Goal: Task Accomplishment & Management: Manage account settings

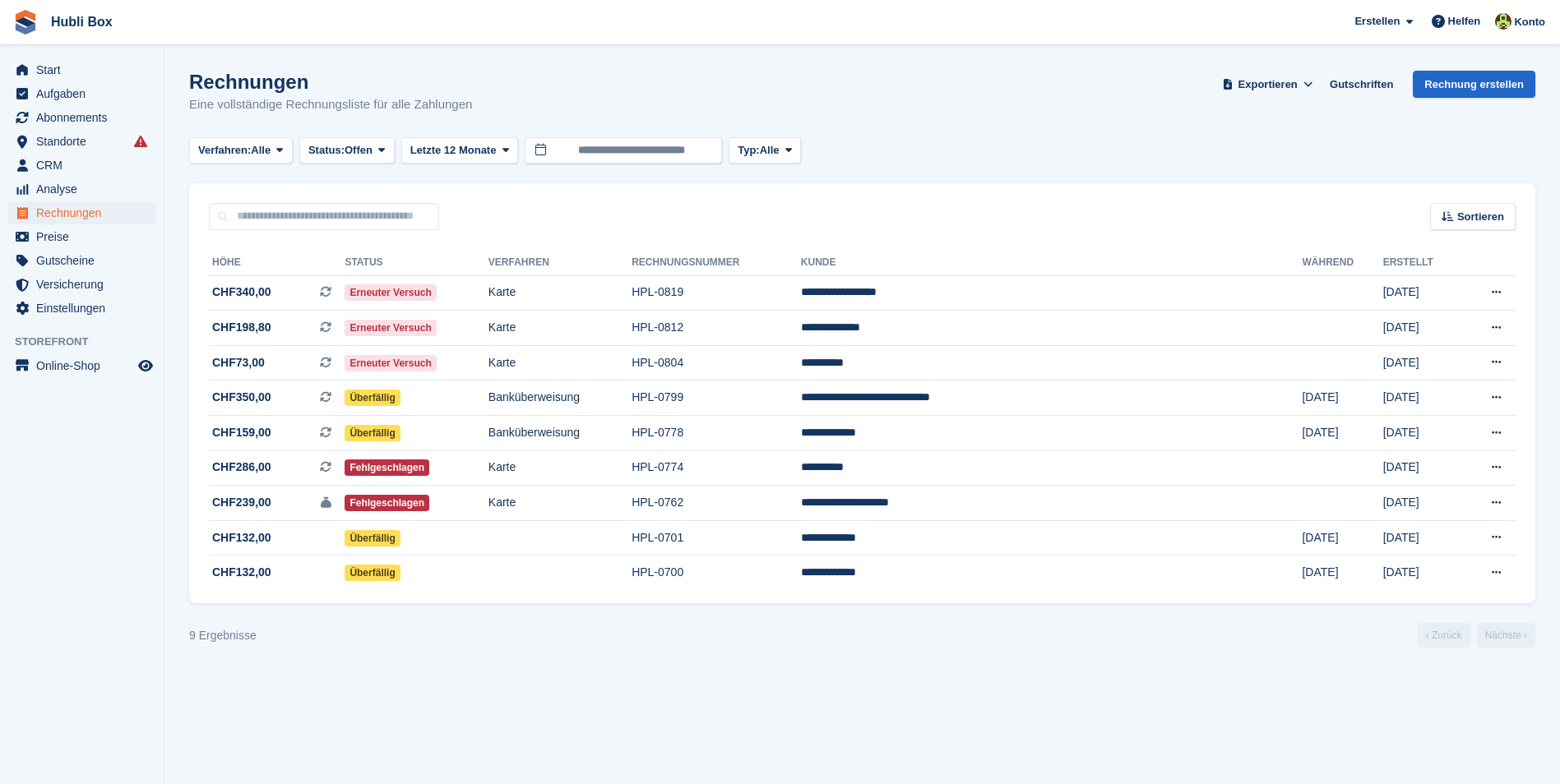
click at [483, 105] on div "Rechnungen Eine vollständige Rechnungsliste für alle Zahlungen Exportieren Expo…" at bounding box center [862, 102] width 1346 height 63
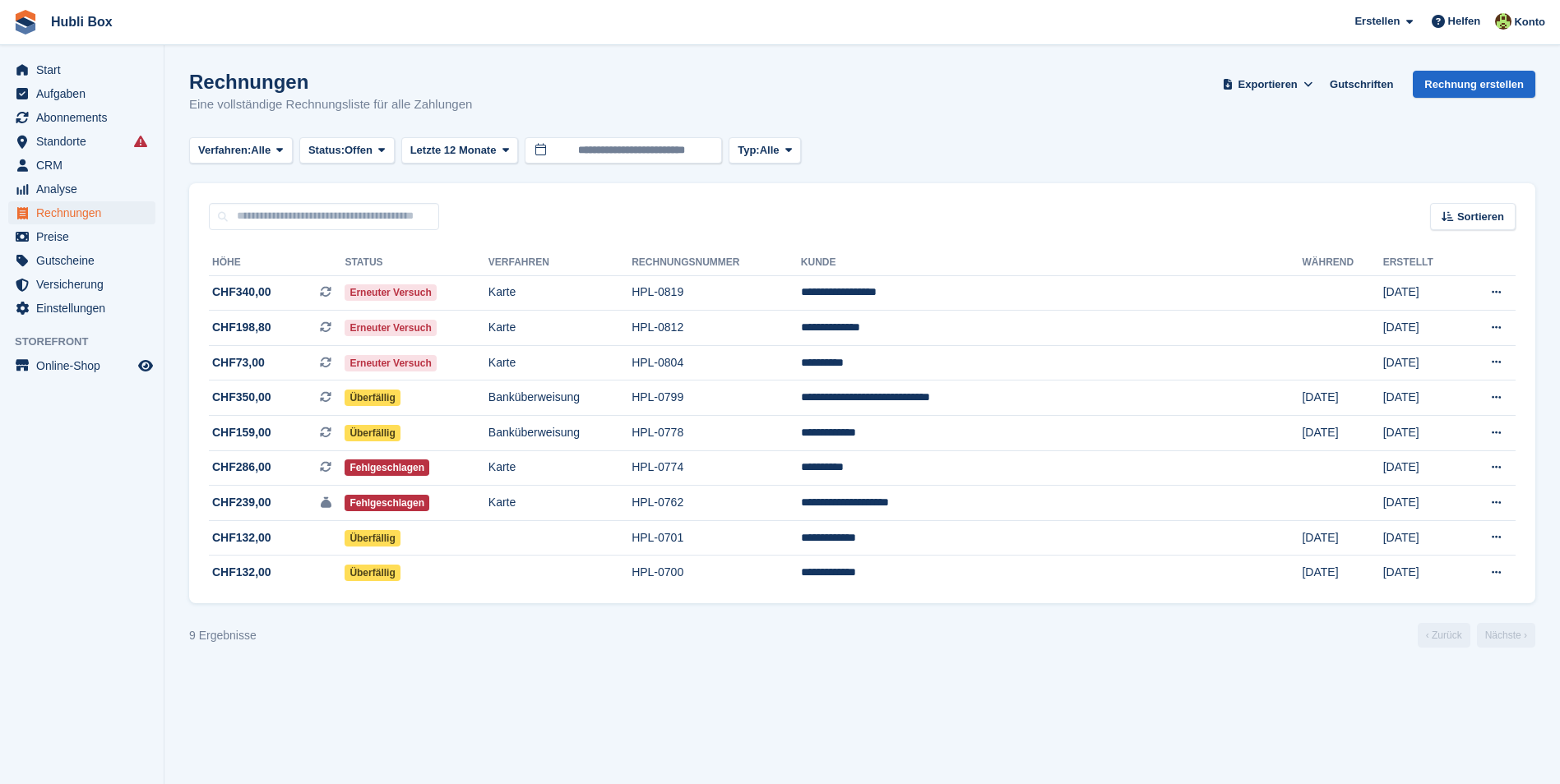
drag, startPoint x: 483, startPoint y: 105, endPoint x: 168, endPoint y: 77, distance: 316.2
click at [168, 77] on section "Rechnungen Eine vollständige Rechnungsliste für alle Zahlungen Exportieren Expo…" at bounding box center [861, 392] width 1395 height 784
click at [218, 71] on h1 "Rechnungen" at bounding box center [331, 82] width 283 height 22
drag, startPoint x: 510, startPoint y: 104, endPoint x: 29, endPoint y: 30, distance: 486.7
click at [29, 30] on div "Hubli Box Erstellen Abonnement Rechnung Kontakt Deal Rabatt Seite Helfen Chat-S…" at bounding box center [780, 392] width 1560 height 784
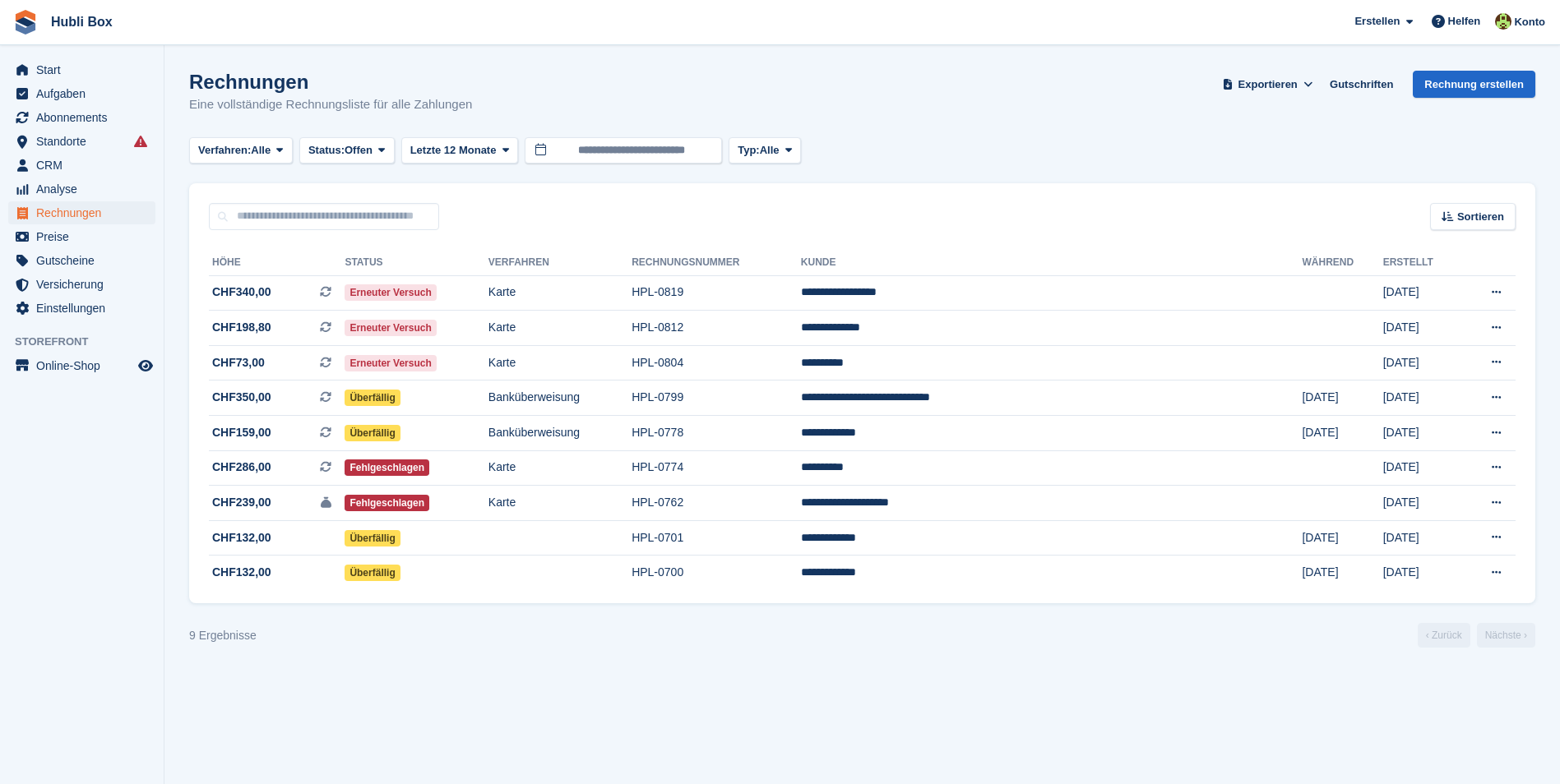
click at [371, 85] on h1 "Rechnungen" at bounding box center [331, 82] width 283 height 22
drag, startPoint x: 490, startPoint y: 102, endPoint x: 16, endPoint y: 18, distance: 481.4
click at [16, 18] on div "Hubli Box Erstellen Abonnement Rechnung Kontakt Deal Rabatt Seite Helfen Chat-S…" at bounding box center [780, 392] width 1560 height 784
click at [233, 21] on span "Hubli Box Erstellen Abonnement Rechnung Kontakt Deal Rabatt Seite Helfen Chat-S…" at bounding box center [780, 22] width 1560 height 44
click at [291, 430] on span "CHF159,00 Dies ist eine wiederkehrende Abonnementrechnung. Dies ist eine wieder…" at bounding box center [277, 432] width 135 height 17
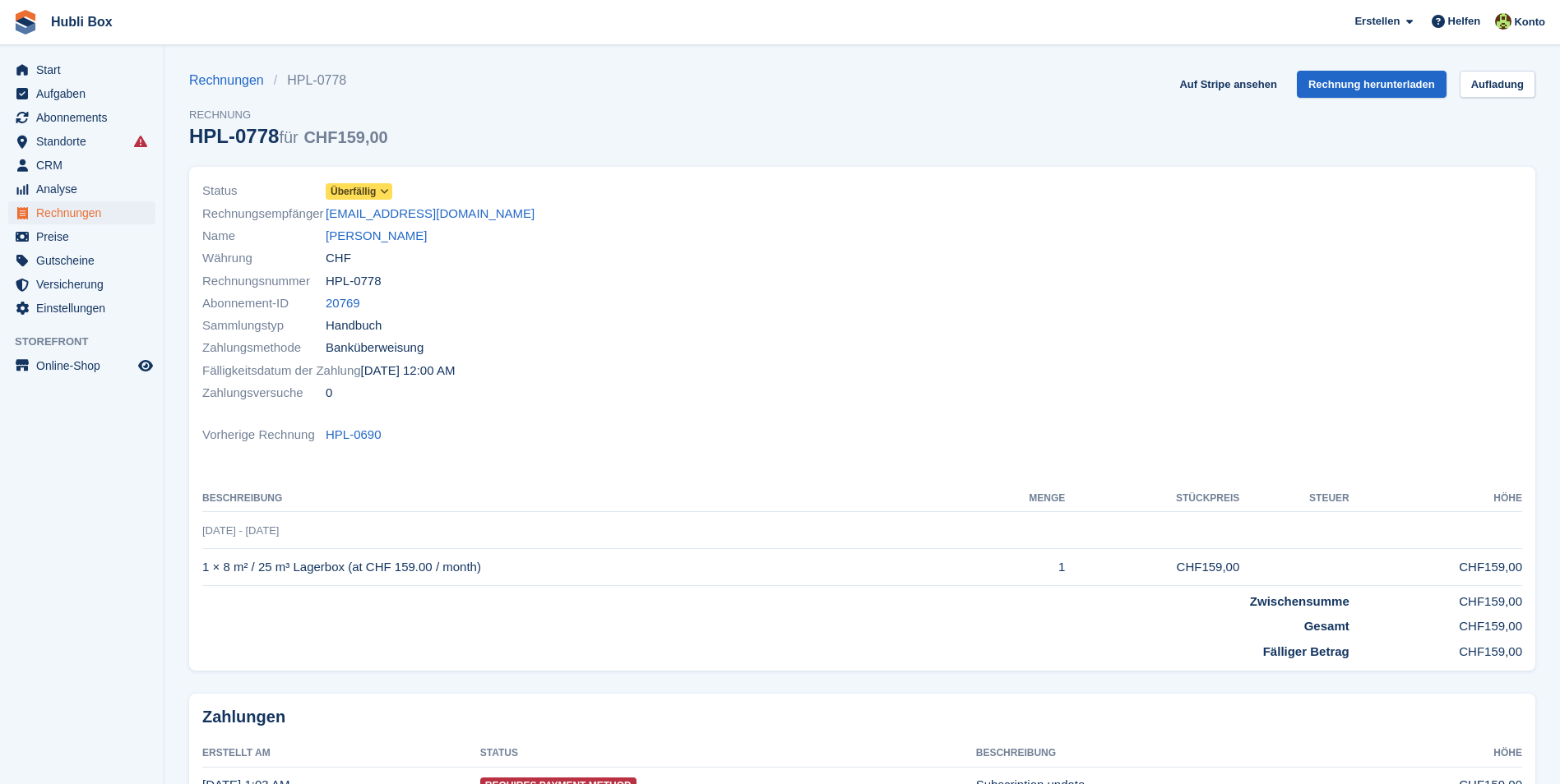
click at [365, 189] on span "Überfällig" at bounding box center [353, 191] width 45 height 14
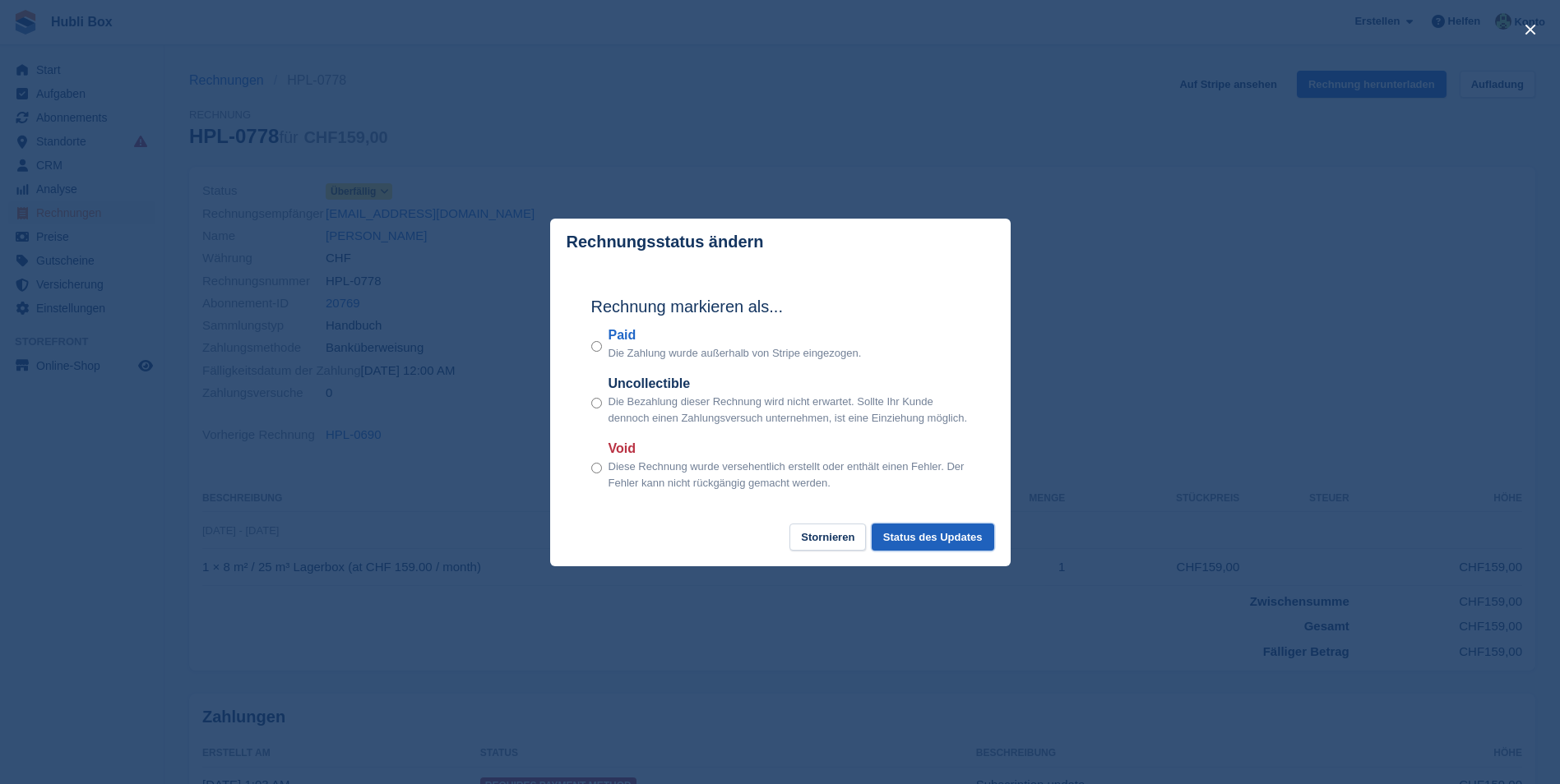
click at [948, 540] on button "Status des Updates" at bounding box center [932, 537] width 123 height 27
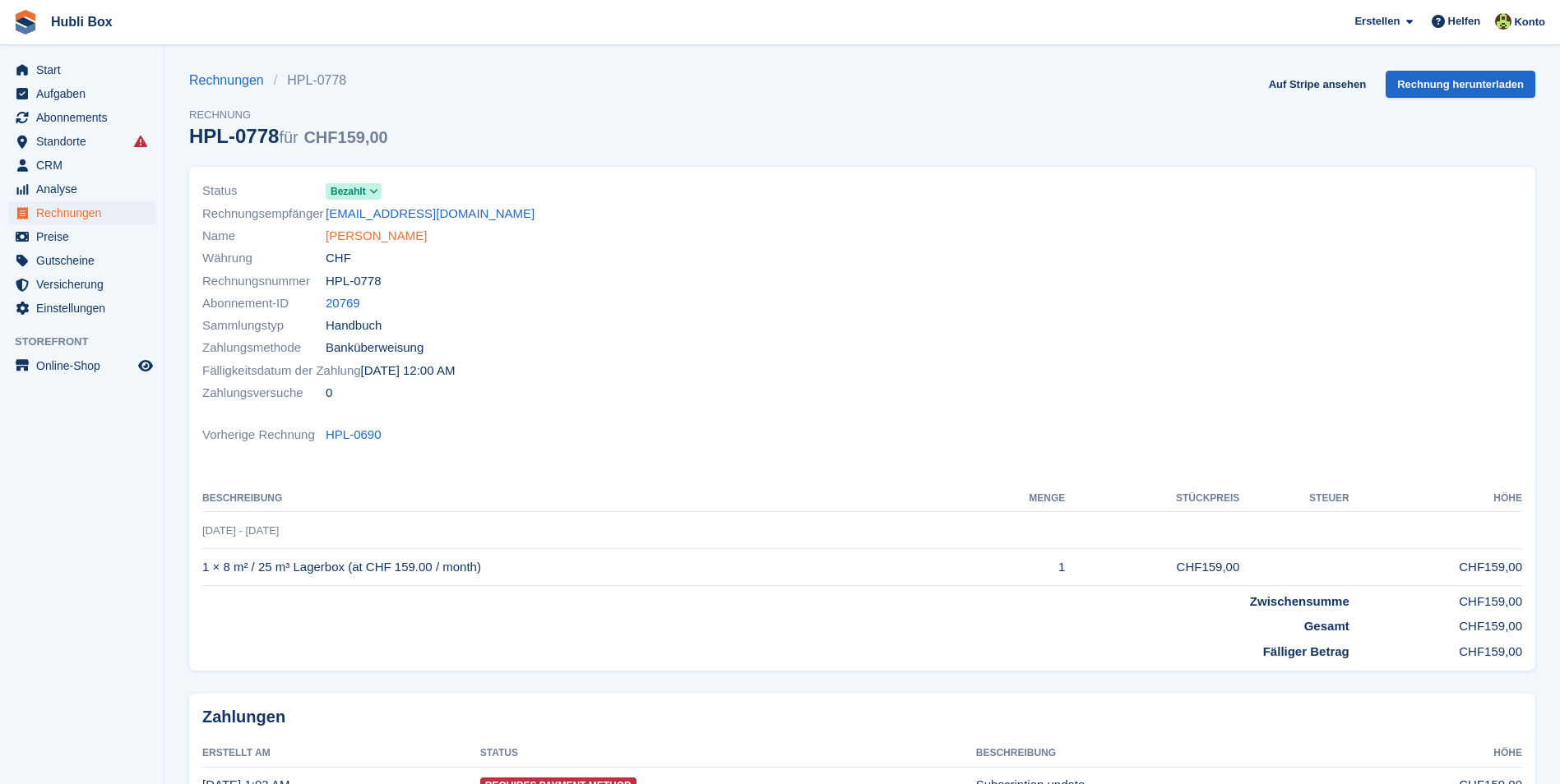
click at [338, 237] on link "Ludmila Braga" at bounding box center [376, 236] width 102 height 19
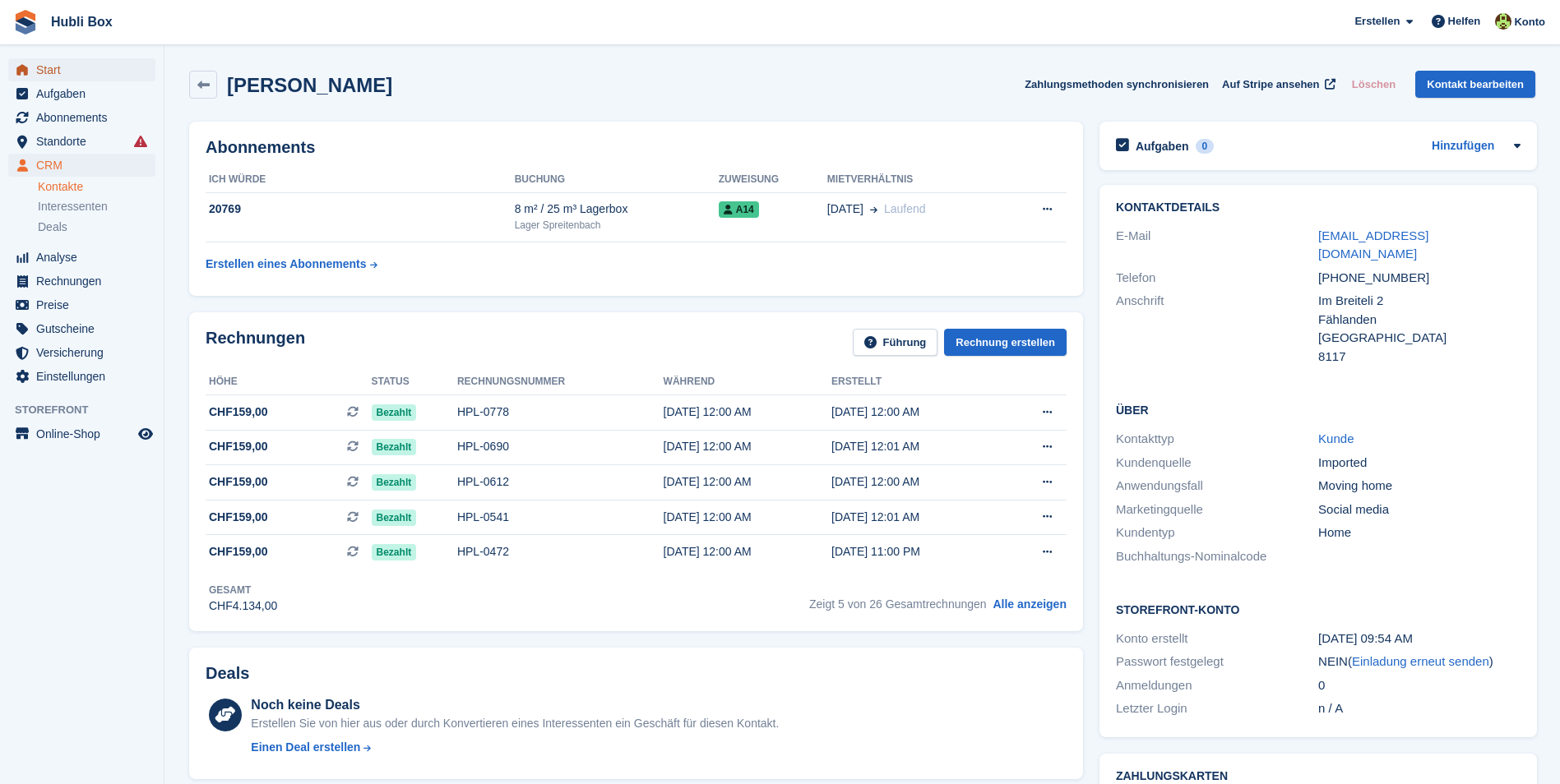
click at [54, 72] on span "Start" at bounding box center [85, 69] width 99 height 23
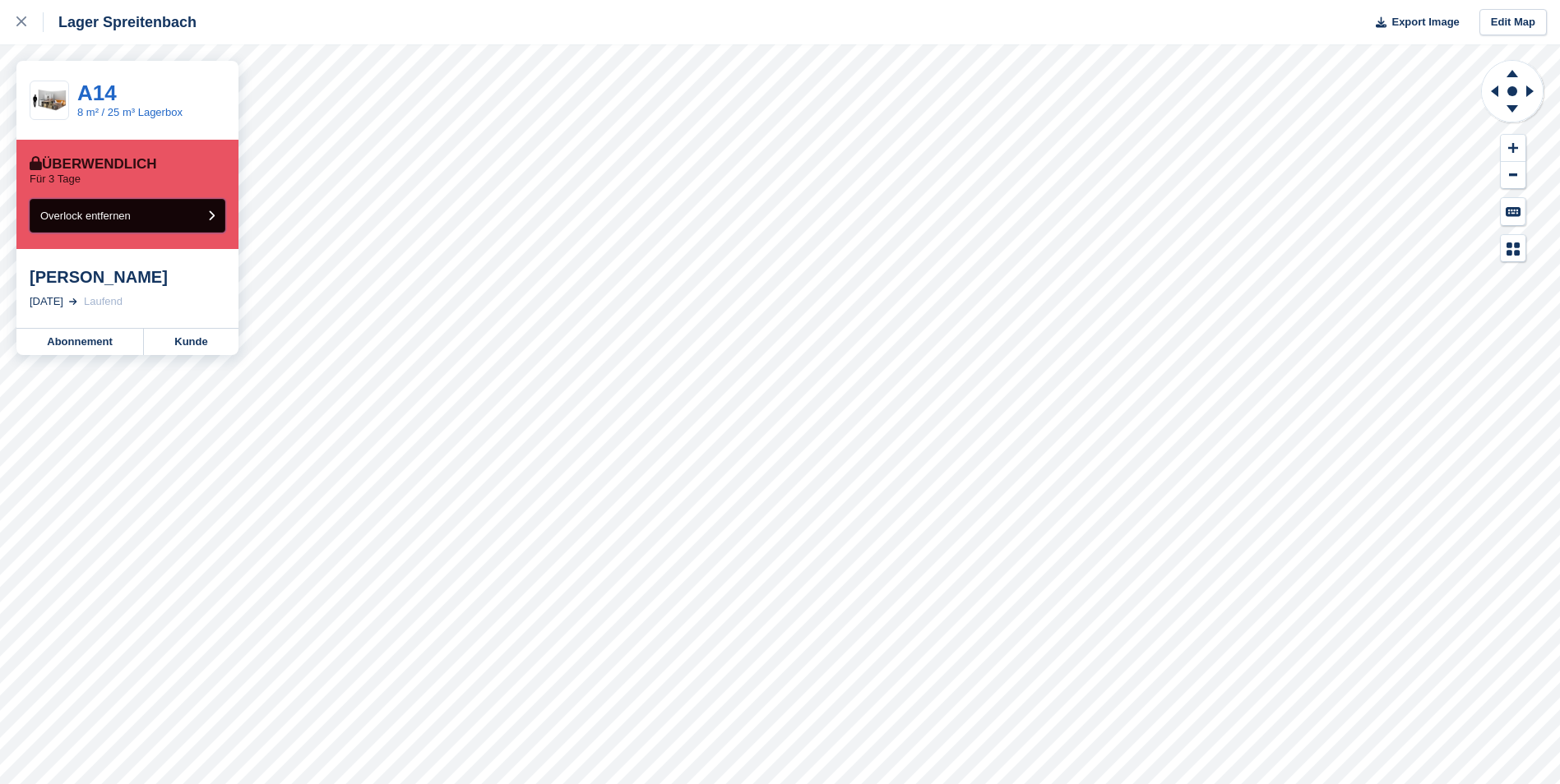
click at [168, 205] on button "Overlock entfernen" at bounding box center [127, 216] width 195 height 34
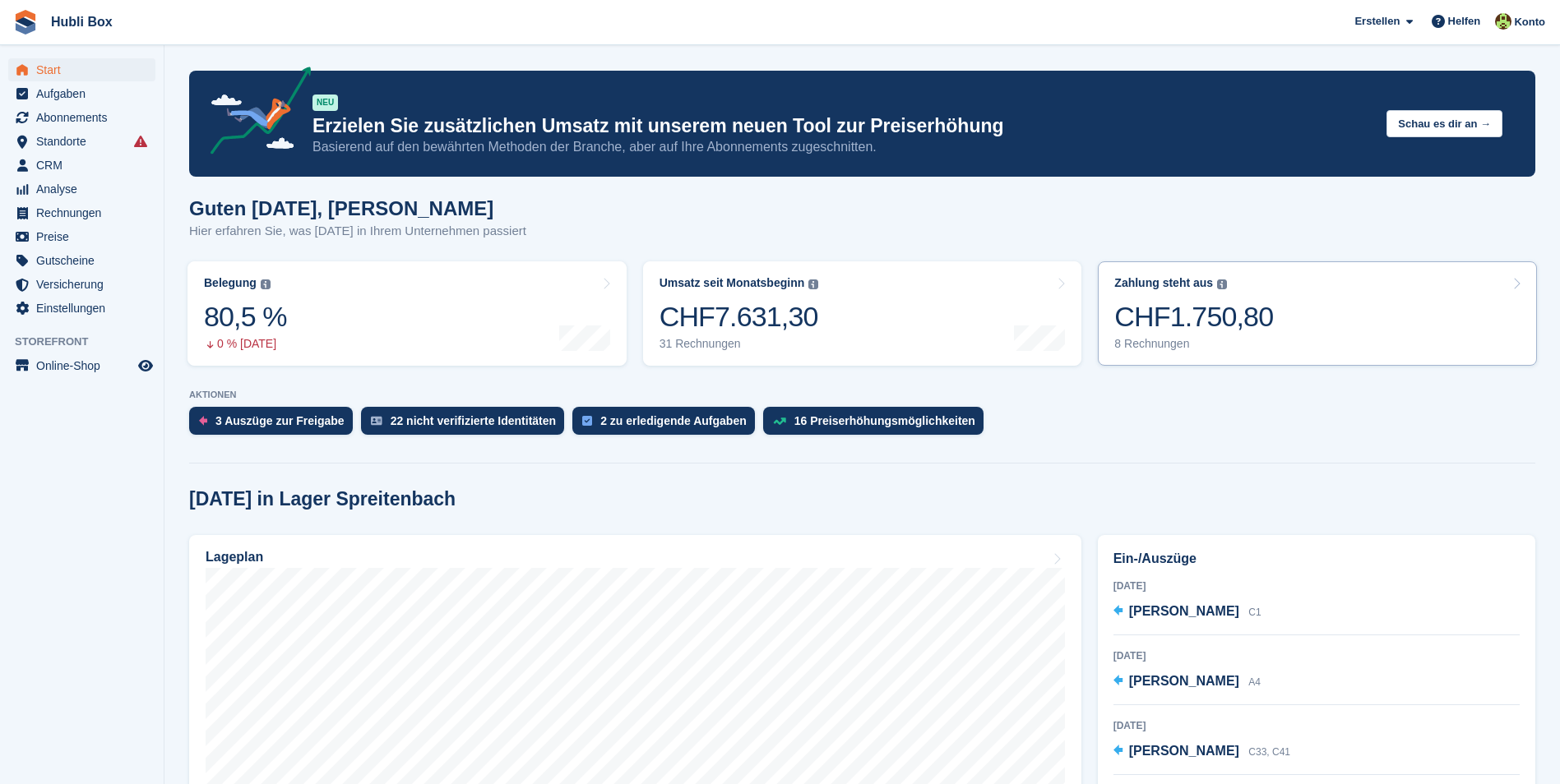
click at [1264, 335] on link "Zahlung steht aus Der gesamte ausstehende Saldo aller offenen Rechnungen. CHF1.…" at bounding box center [1316, 313] width 439 height 104
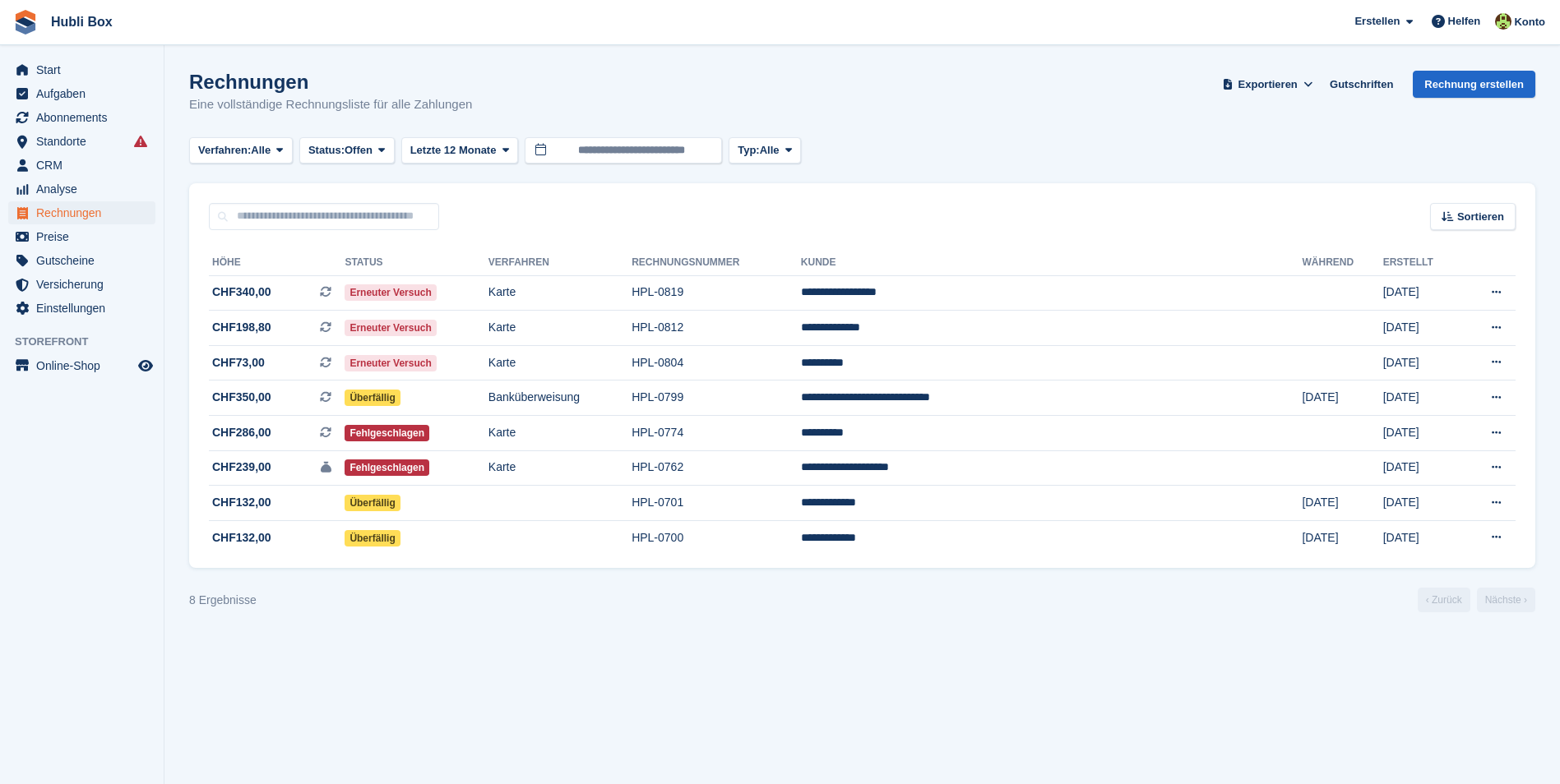
drag, startPoint x: 477, startPoint y: 107, endPoint x: 23, endPoint y: 14, distance: 463.4
click at [23, 14] on div "Hubli Box Erstellen Abonnement Rechnung Kontakt Deal Rabatt Seite Helfen Chat-S…" at bounding box center [780, 392] width 1560 height 784
click at [289, 11] on span "Hubli Box Erstellen Abonnement Rechnung Kontakt Deal Rabatt Seite Helfen Chat-S…" at bounding box center [780, 22] width 1560 height 44
click at [299, 73] on h1 "Rechnungen" at bounding box center [331, 82] width 283 height 22
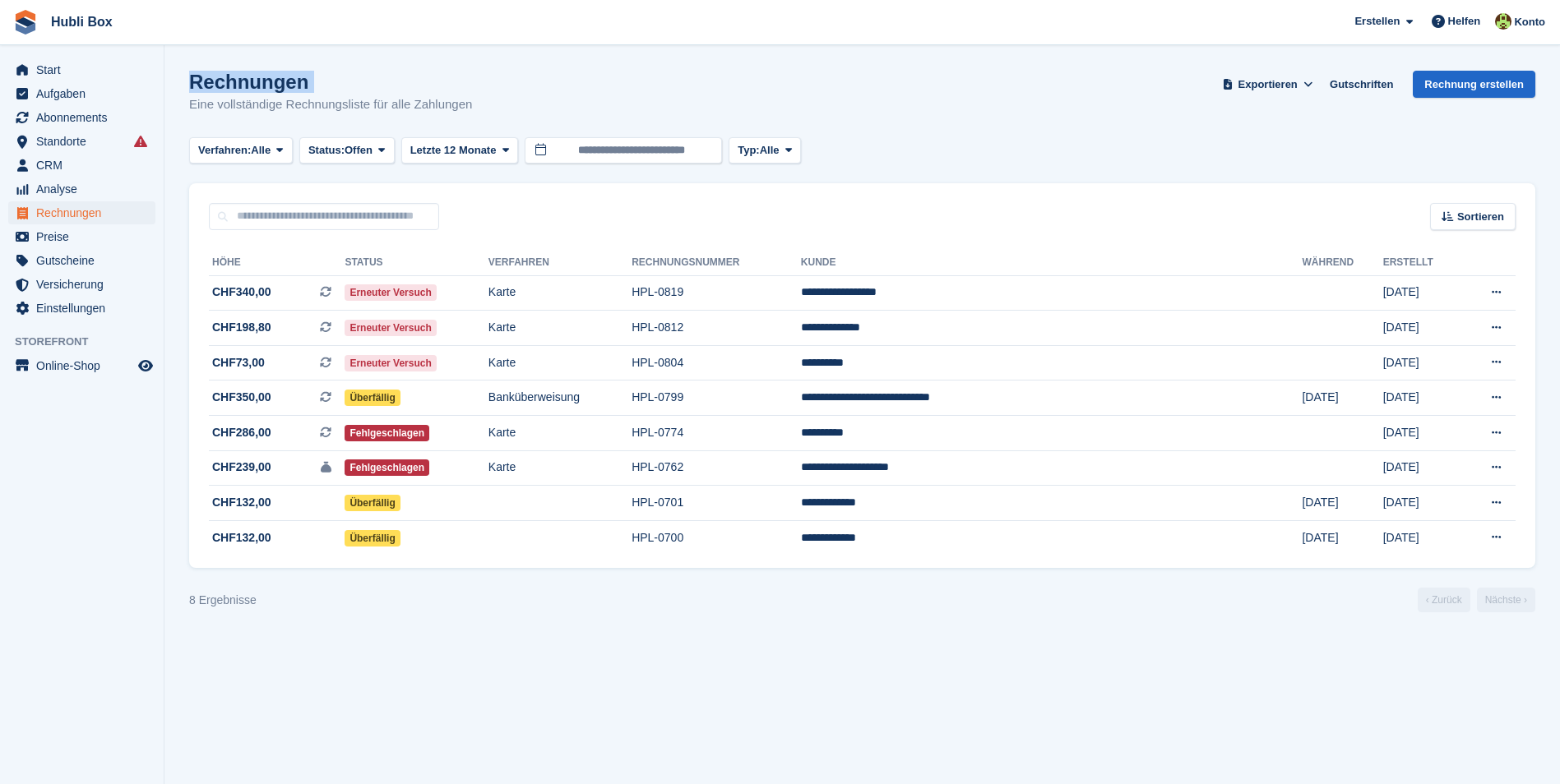
click at [299, 73] on h1 "Rechnungen" at bounding box center [331, 82] width 283 height 22
click at [486, 72] on div "Rechnungen Eine vollständige Rechnungsliste für alle Zahlungen Exportieren Expo…" at bounding box center [862, 102] width 1346 height 63
drag, startPoint x: 493, startPoint y: 107, endPoint x: 7, endPoint y: 22, distance: 493.4
click at [7, 22] on div "Hubli Box Erstellen Abonnement Rechnung Kontakt Deal Rabatt Seite Helfen Chat-S…" at bounding box center [780, 392] width 1560 height 784
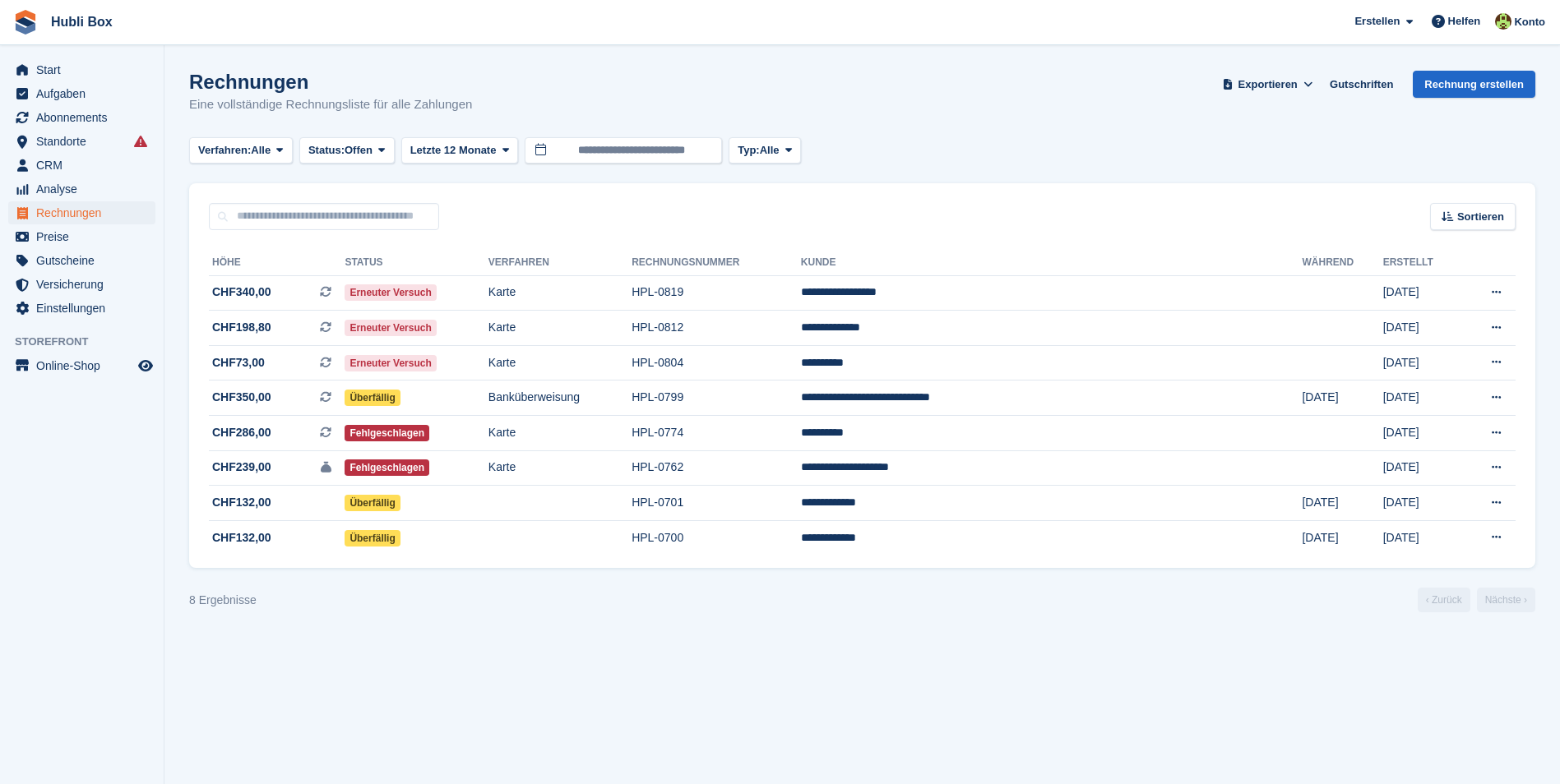
click at [274, 48] on section "Rechnungen Eine vollständige Rechnungsliste für alle Zahlungen Exportieren Expo…" at bounding box center [861, 392] width 1395 height 784
drag, startPoint x: 504, startPoint y: 102, endPoint x: 9, endPoint y: 21, distance: 501.6
click at [9, 21] on div "Hubli Box Erstellen Abonnement Rechnung Kontakt Deal Rabatt Seite Helfen Chat-S…" at bounding box center [780, 392] width 1560 height 784
click at [337, 65] on section "Rechnungen Eine vollständige Rechnungsliste für alle Zahlungen Exportieren Expo…" at bounding box center [861, 392] width 1395 height 784
drag, startPoint x: 510, startPoint y: 106, endPoint x: 191, endPoint y: 73, distance: 320.7
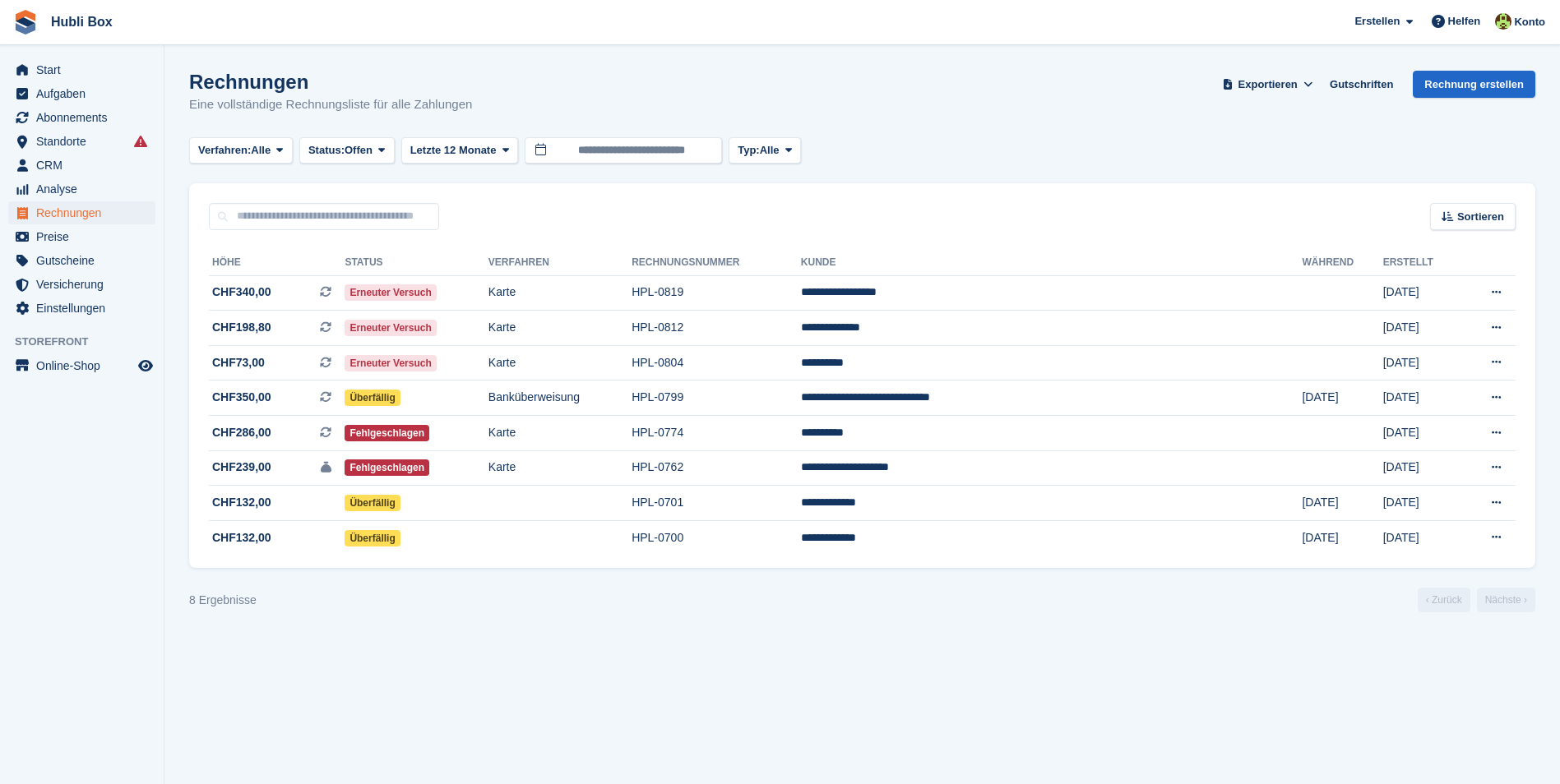
click at [191, 73] on div "Rechnungen Eine vollständige Rechnungsliste für alle Zahlungen Exportieren Expo…" at bounding box center [862, 102] width 1346 height 63
click at [191, 73] on h1 "Rechnungen" at bounding box center [331, 82] width 283 height 22
drag, startPoint x: 191, startPoint y: 73, endPoint x: 510, endPoint y: 109, distance: 321.0
click at [510, 109] on div "Rechnungen Eine vollständige Rechnungsliste für alle Zahlungen Exportieren Expo…" at bounding box center [862, 102] width 1346 height 63
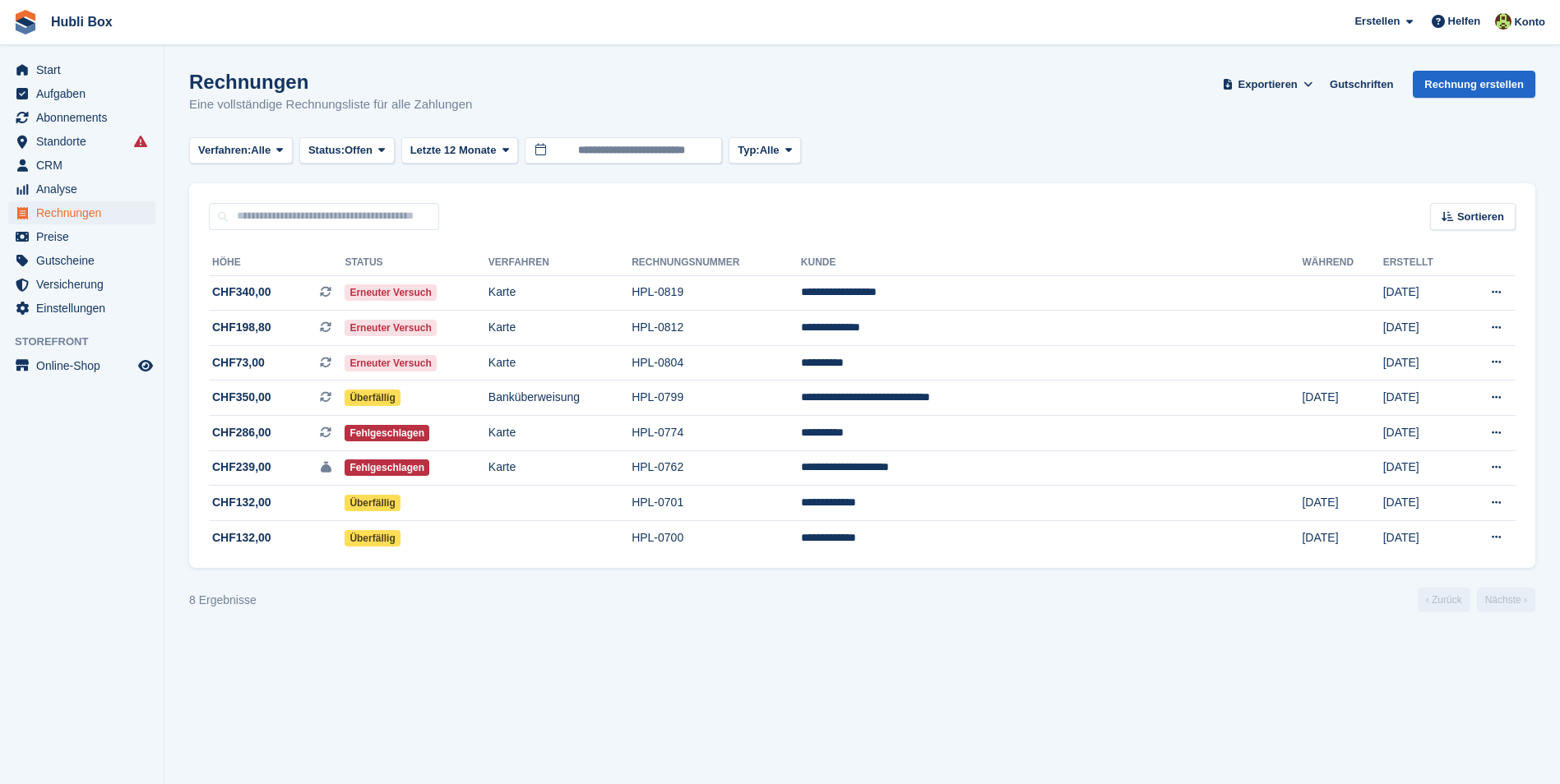
drag, startPoint x: 510, startPoint y: 109, endPoint x: 179, endPoint y: 87, distance: 331.7
click at [179, 87] on section "Rechnungen Eine vollständige Rechnungsliste für alle Zahlungen Exportieren Expo…" at bounding box center [861, 392] width 1395 height 784
click at [81, 166] on span "CRM" at bounding box center [85, 165] width 99 height 23
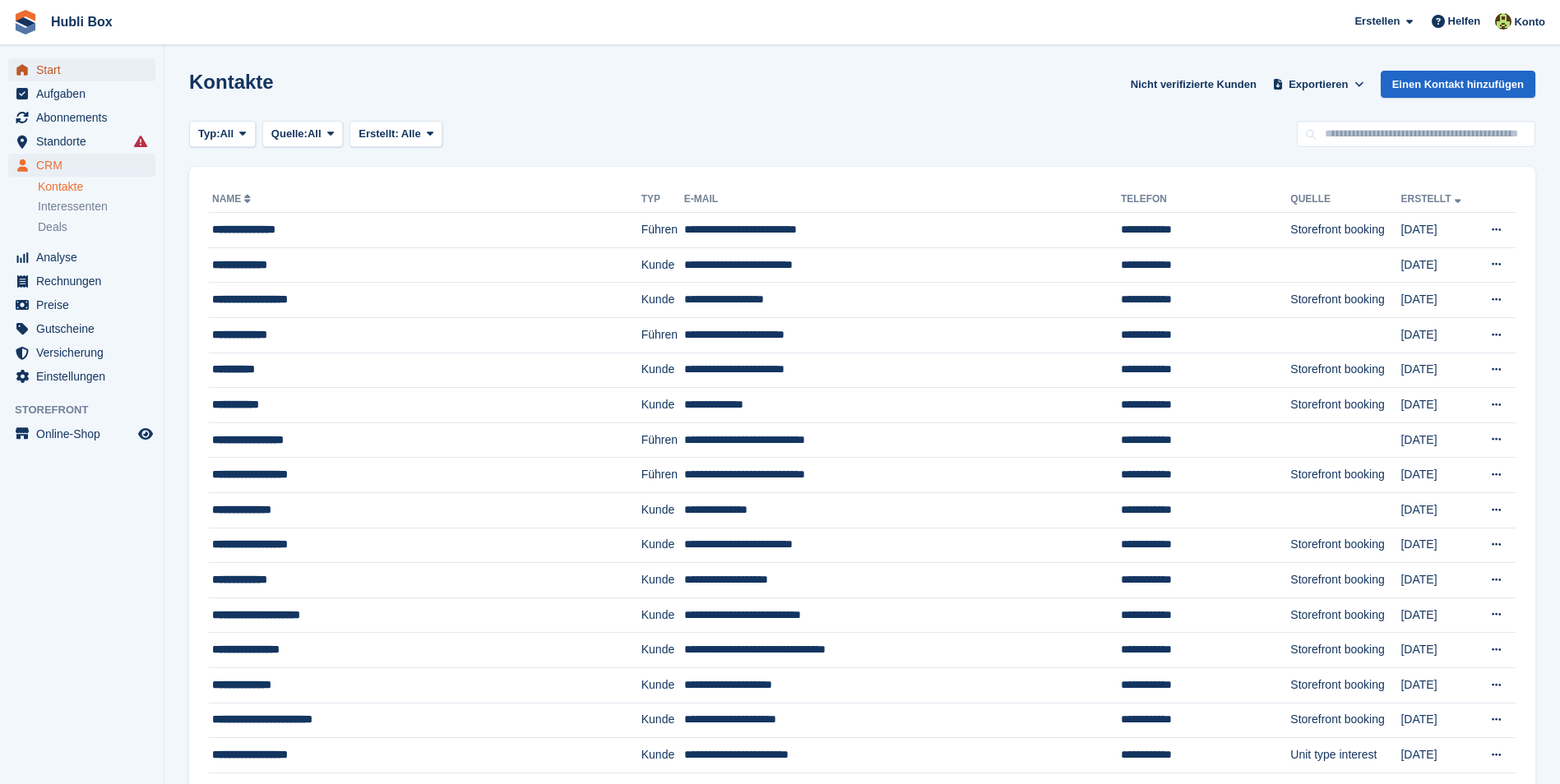
click at [82, 68] on span "Start" at bounding box center [85, 69] width 99 height 23
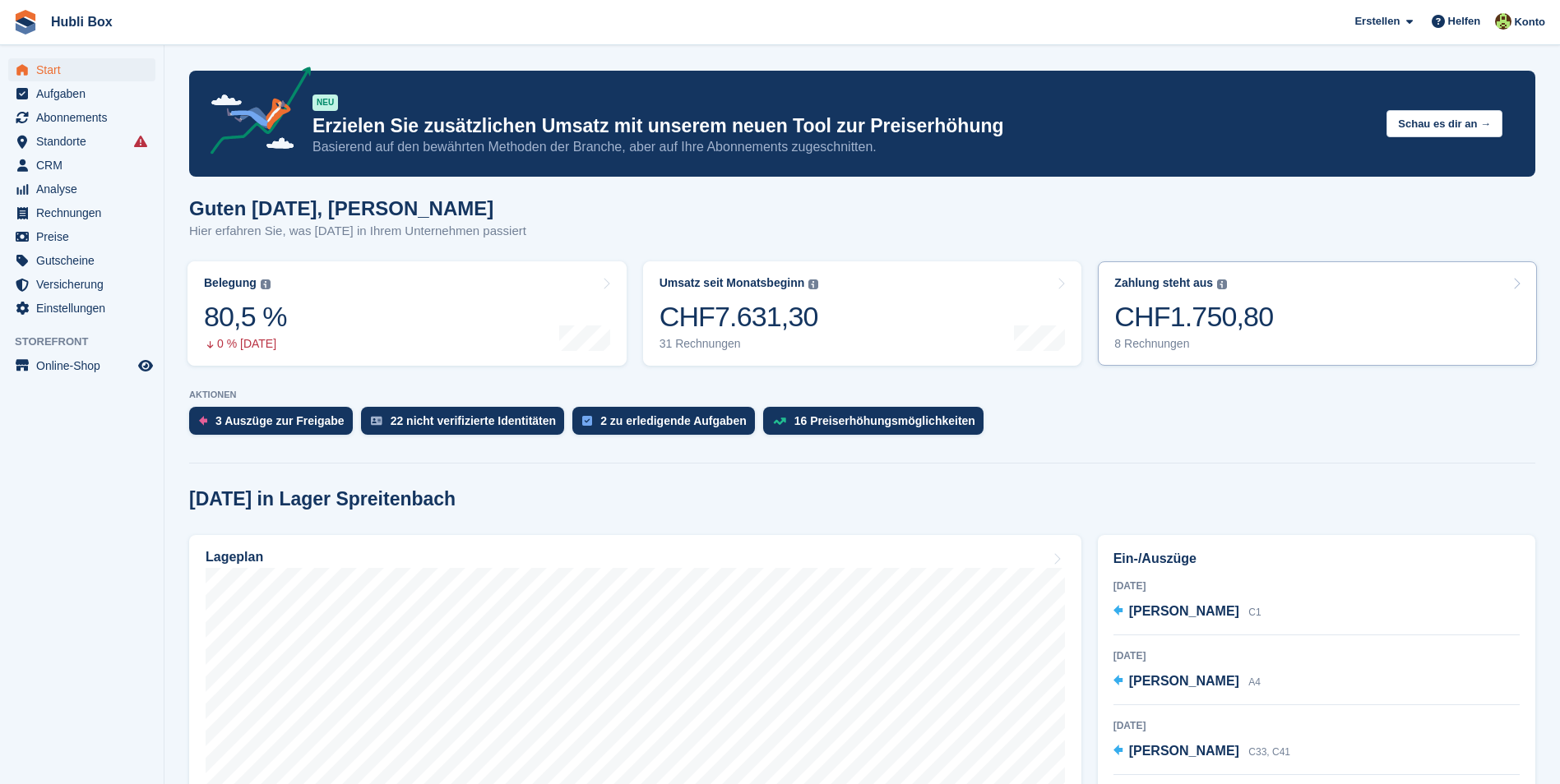
click at [1310, 314] on link "Zahlung steht aus Der gesamte ausstehende Saldo aller offenen Rechnungen. CHF1.…" at bounding box center [1316, 313] width 439 height 104
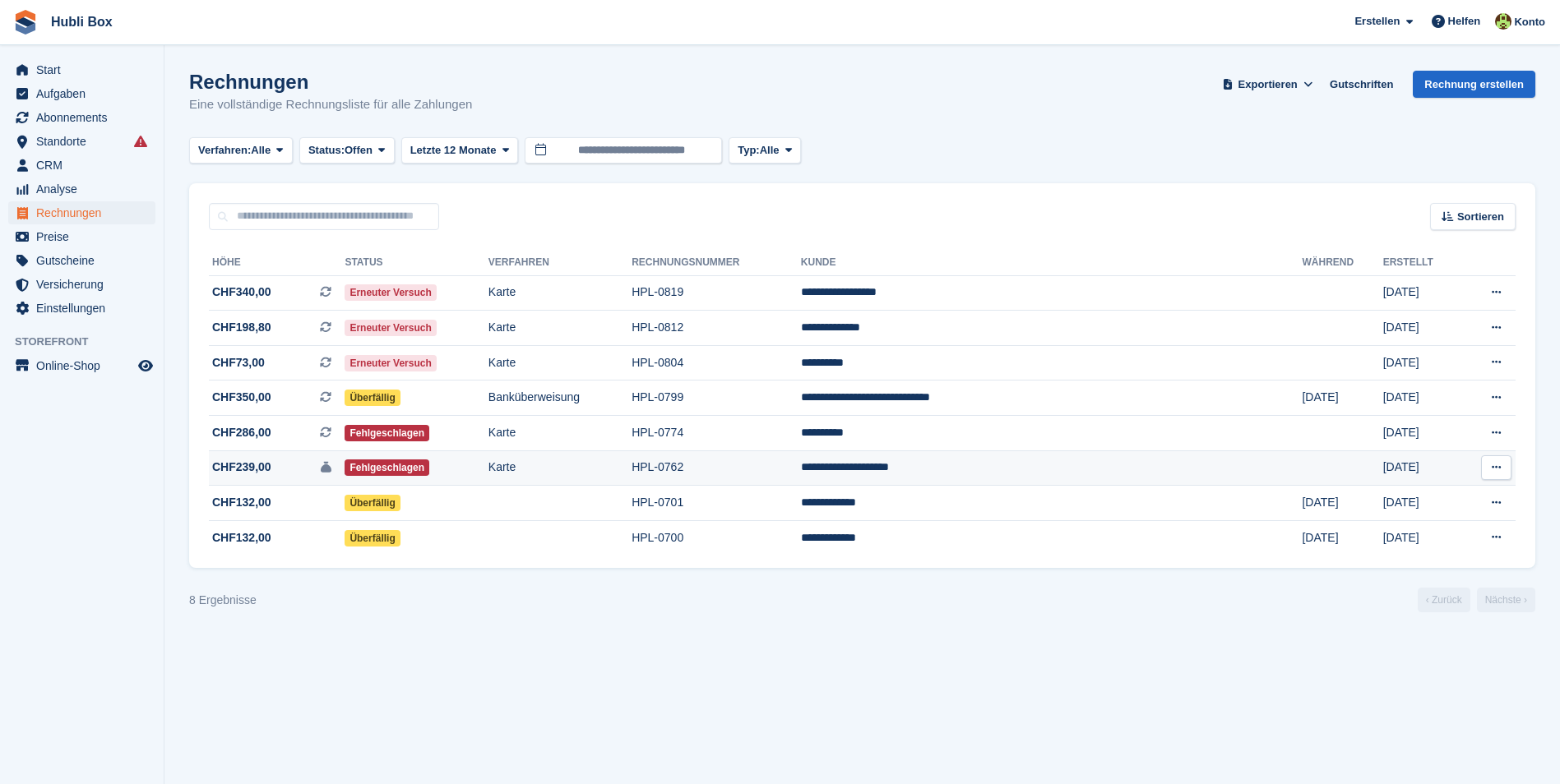
click at [628, 473] on td "Karte" at bounding box center [559, 469] width 143 height 36
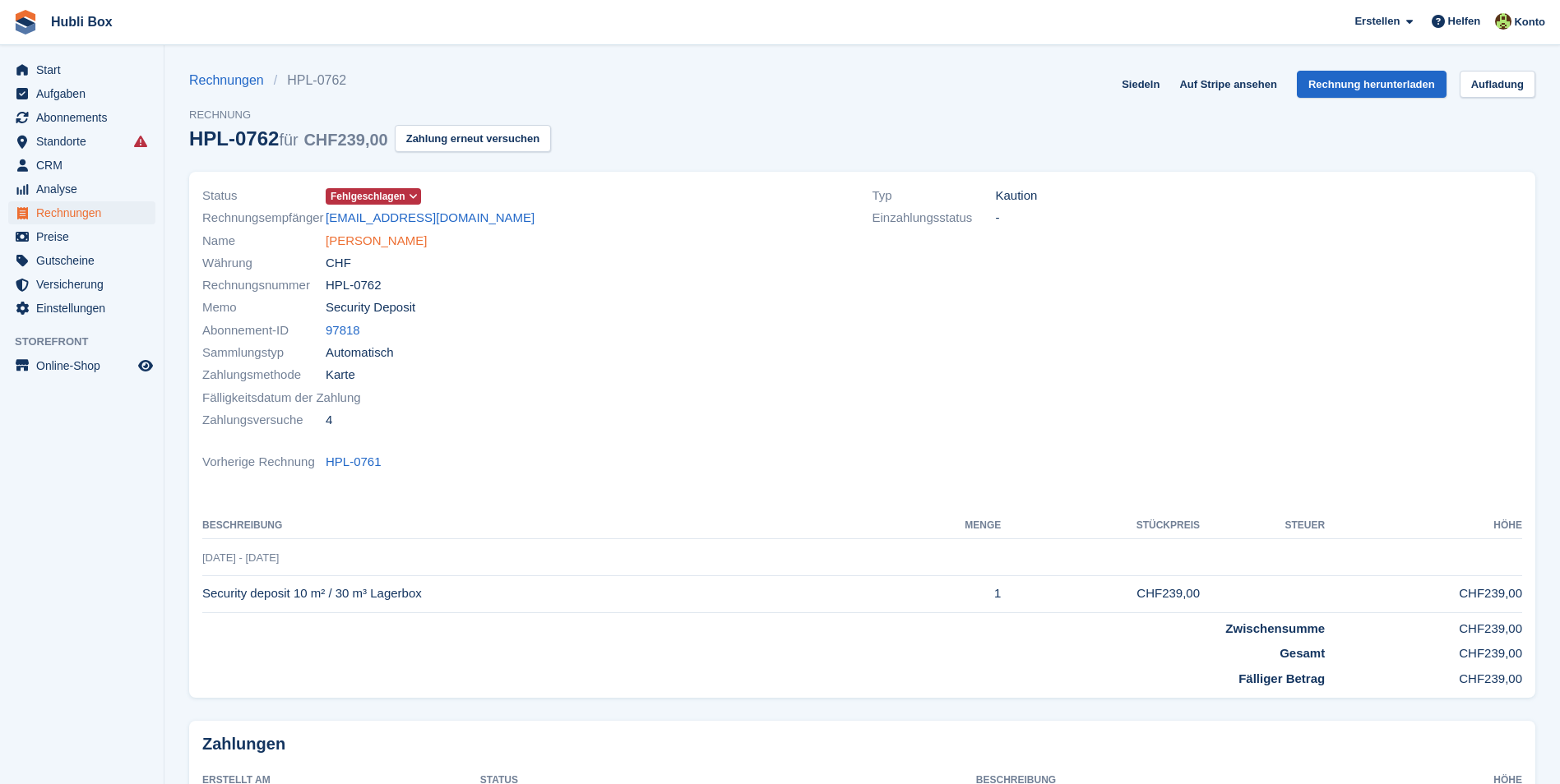
click at [366, 239] on link "[PERSON_NAME]" at bounding box center [376, 241] width 102 height 19
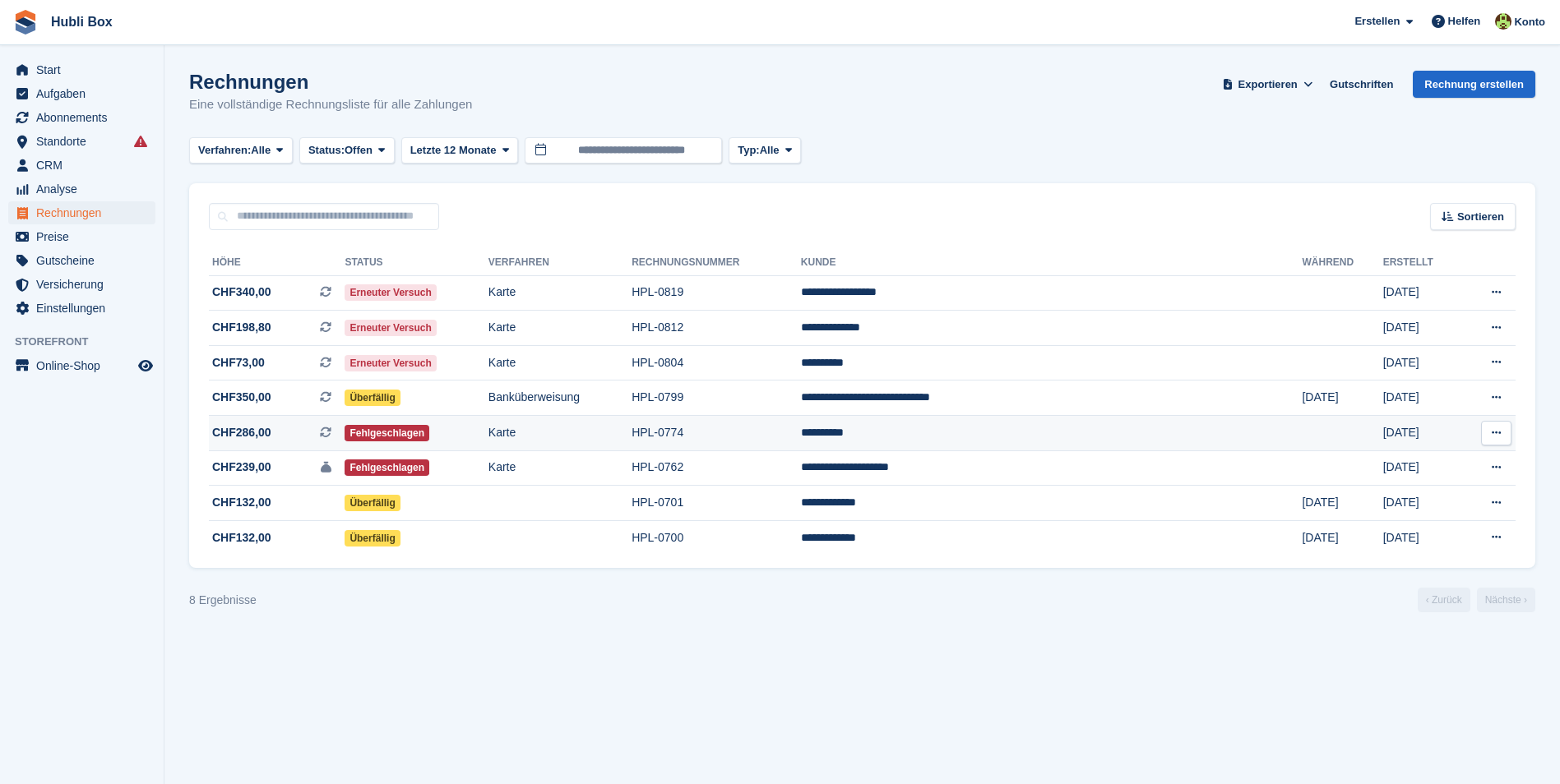
click at [280, 436] on span "CHF286,00 Dies ist eine wiederkehrende Abonnementrechnung." at bounding box center [277, 432] width 135 height 17
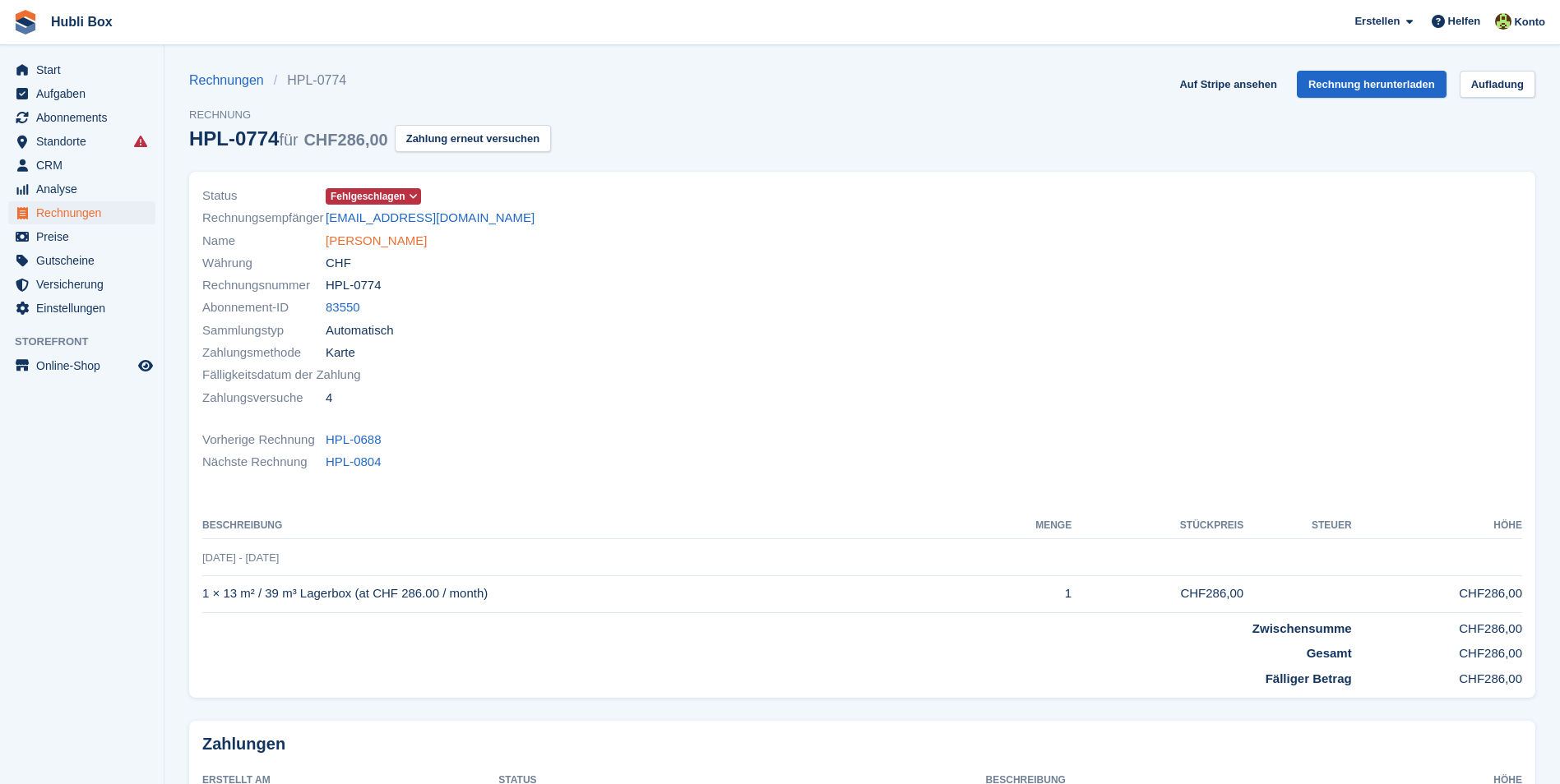
click at [357, 232] on link "Roman Gmür" at bounding box center [376, 241] width 102 height 19
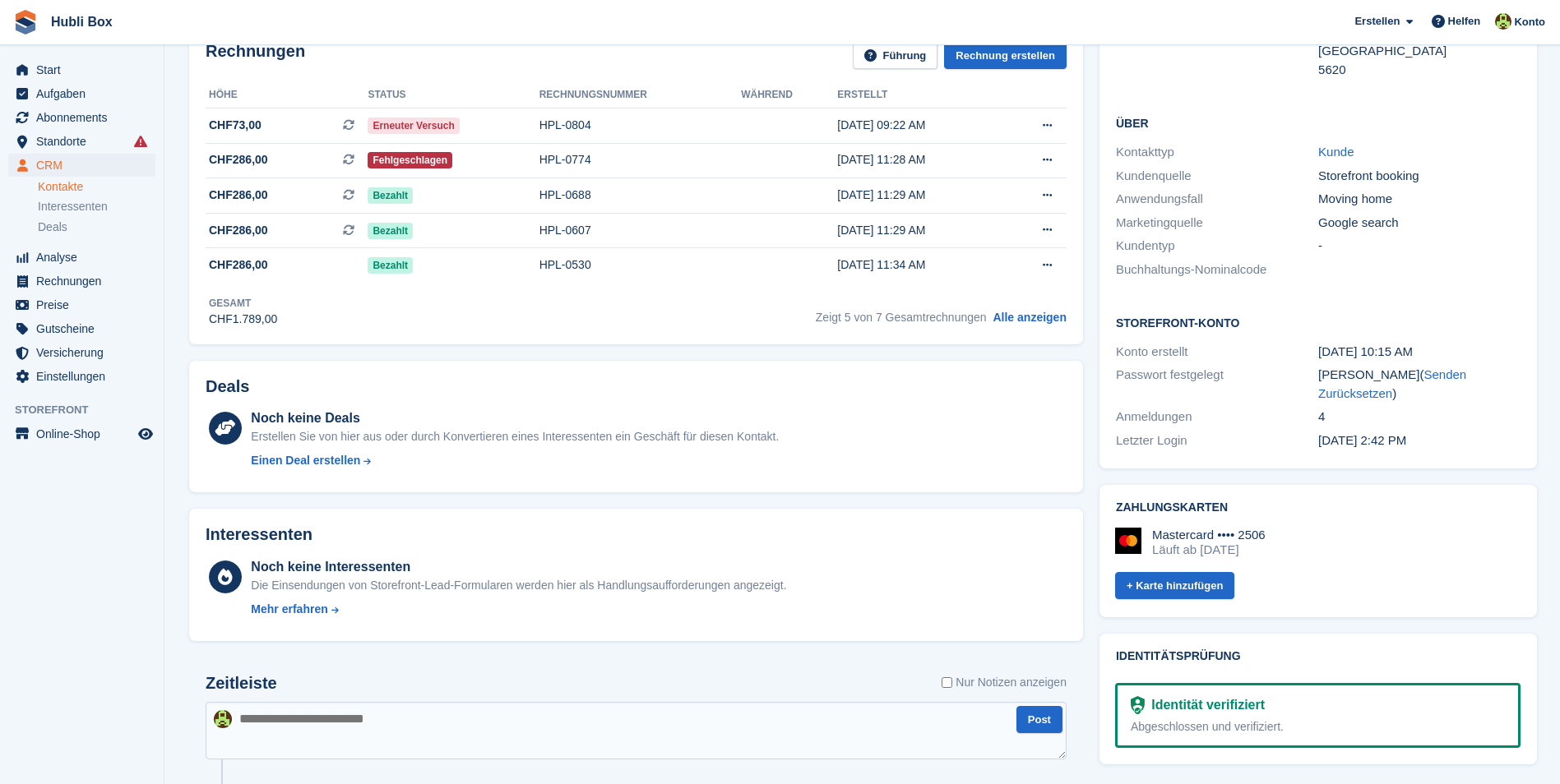
scroll to position [247, 0]
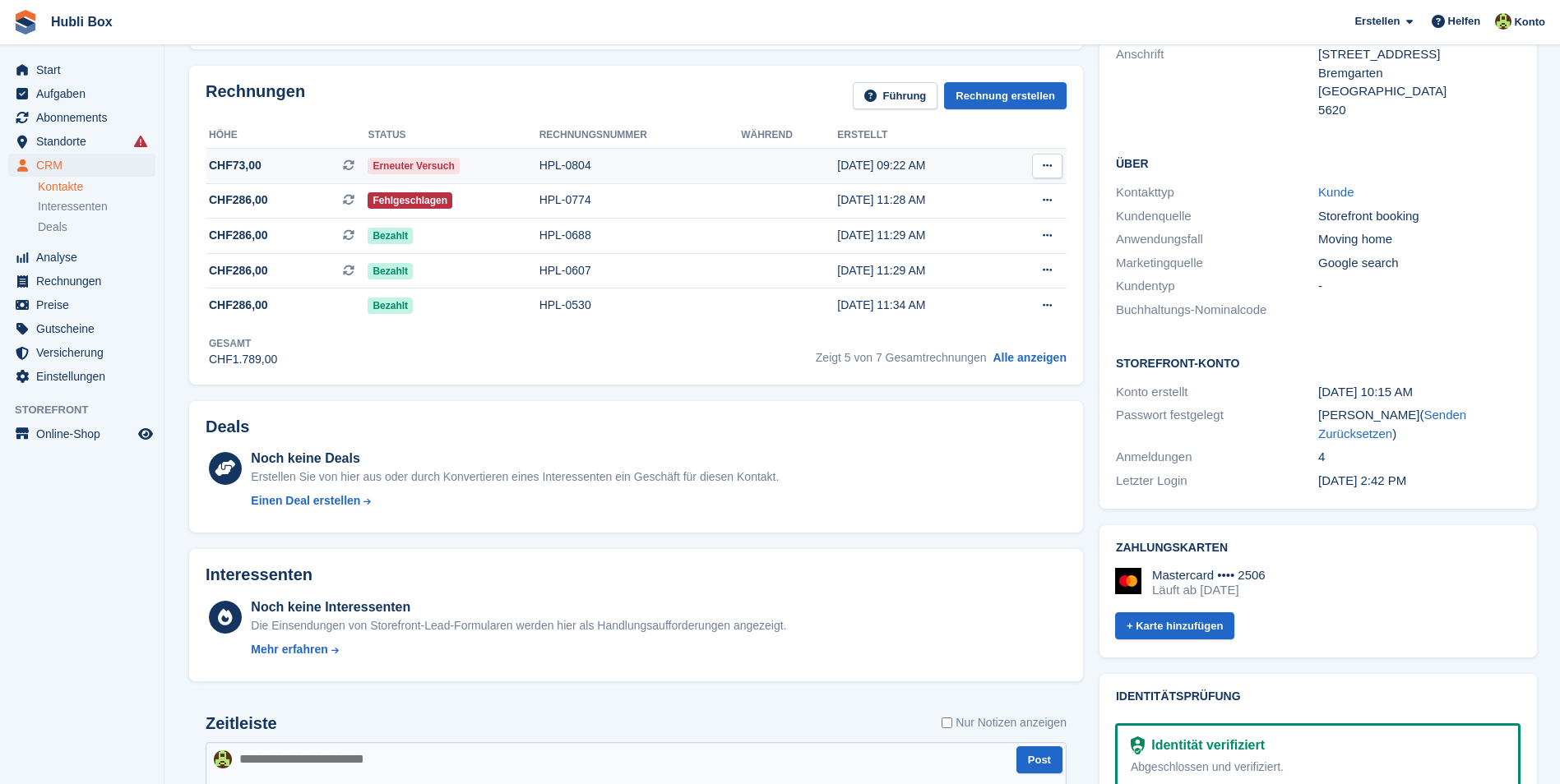
click at [275, 166] on span "CHF73,00 Dies ist eine wiederkehrende Abonnementrechnung." at bounding box center [286, 166] width 162 height 17
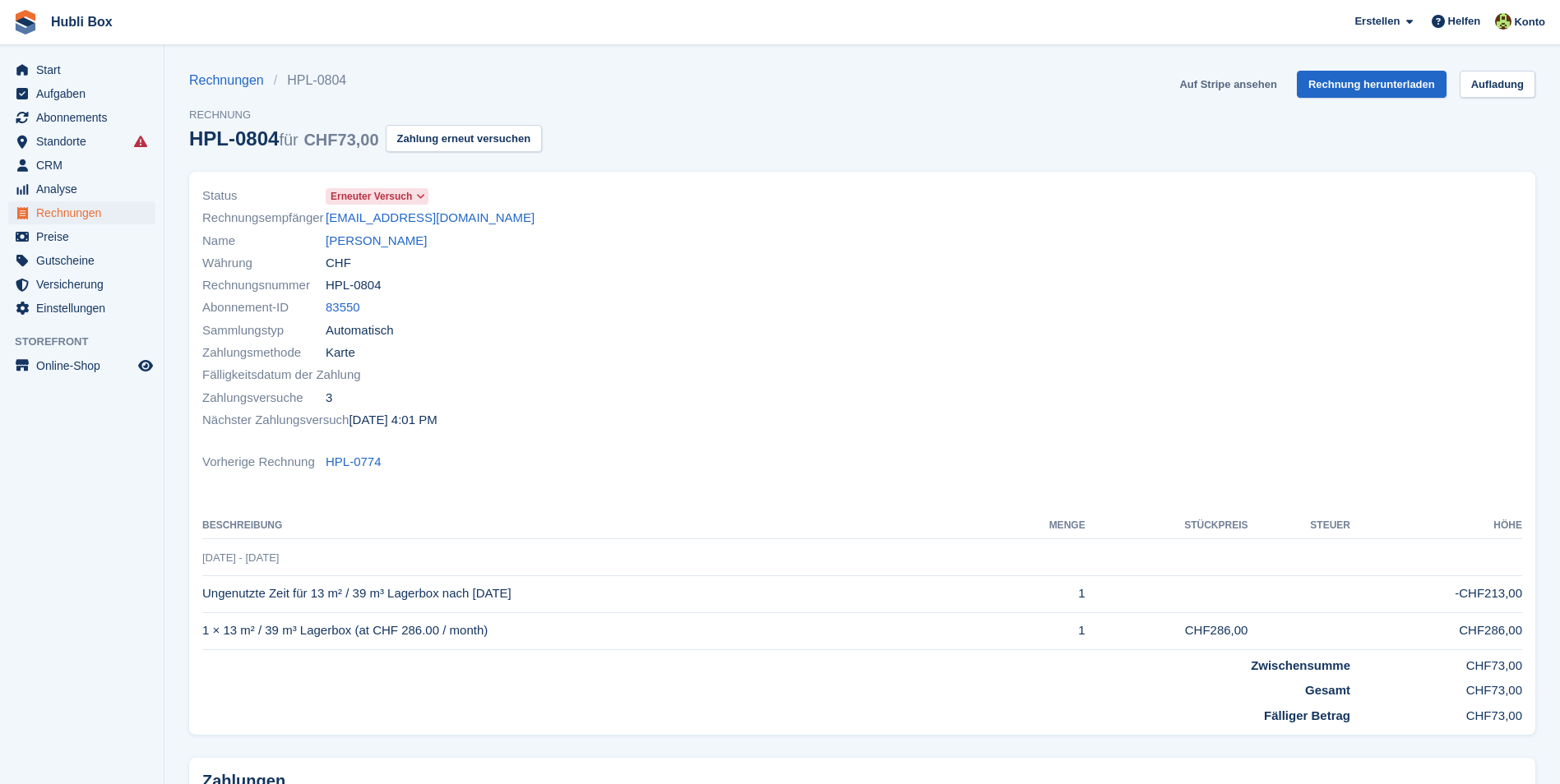
click at [1214, 85] on link "Auf Stripe ansehen" at bounding box center [1228, 85] width 110 height 27
click at [377, 233] on link "[PERSON_NAME]" at bounding box center [376, 241] width 102 height 19
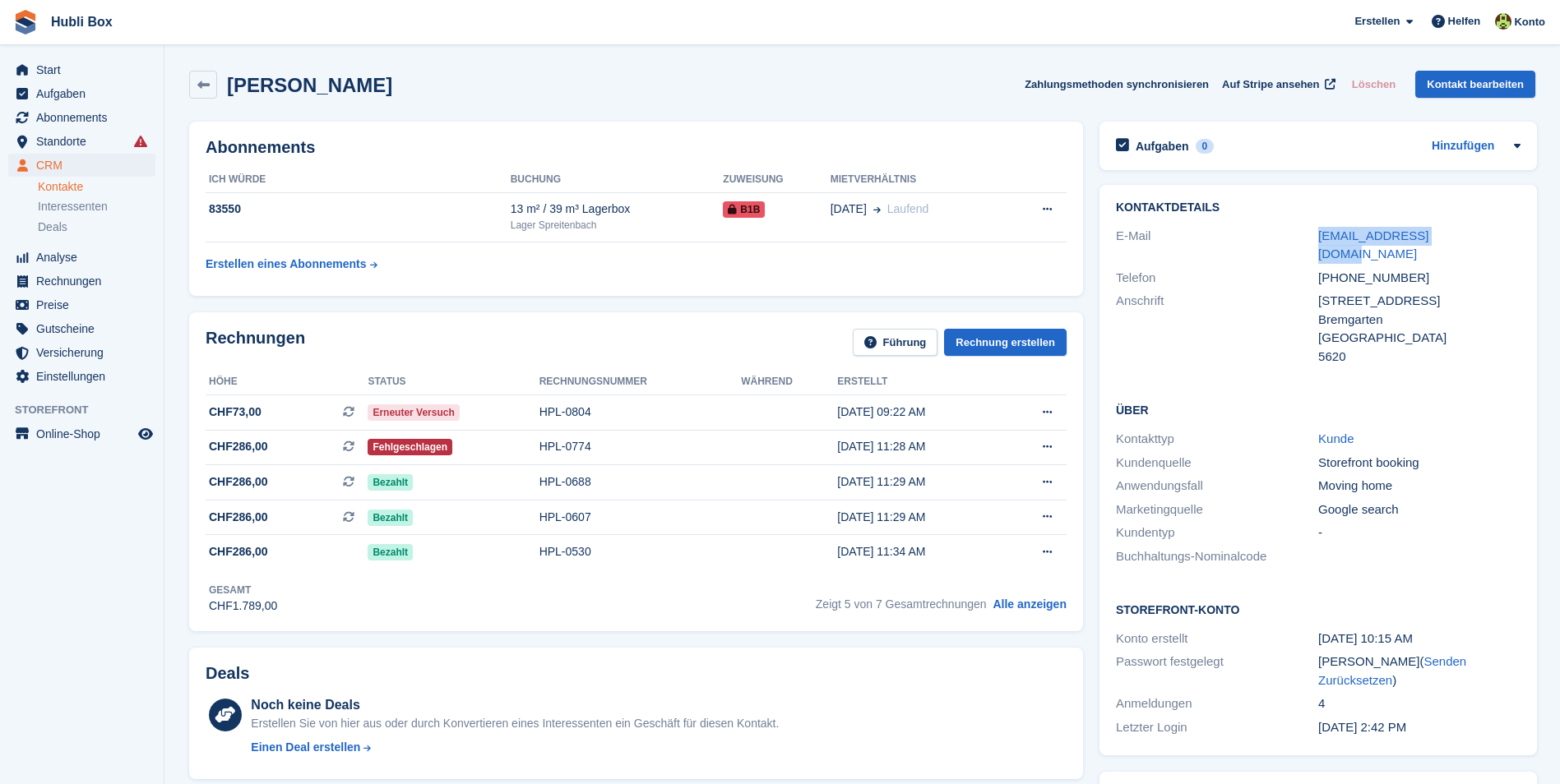
drag, startPoint x: 1288, startPoint y: 237, endPoint x: 1477, endPoint y: 221, distance: 189.7
click at [1477, 221] on div "Kontaktdetails E-Mail [EMAIL_ADDRESS][DOMAIN_NAME] Telefon [PHONE_NUMBER] Ansch…" at bounding box center [1317, 285] width 437 height 200
copy div "[EMAIL_ADDRESS][DOMAIN_NAME]"
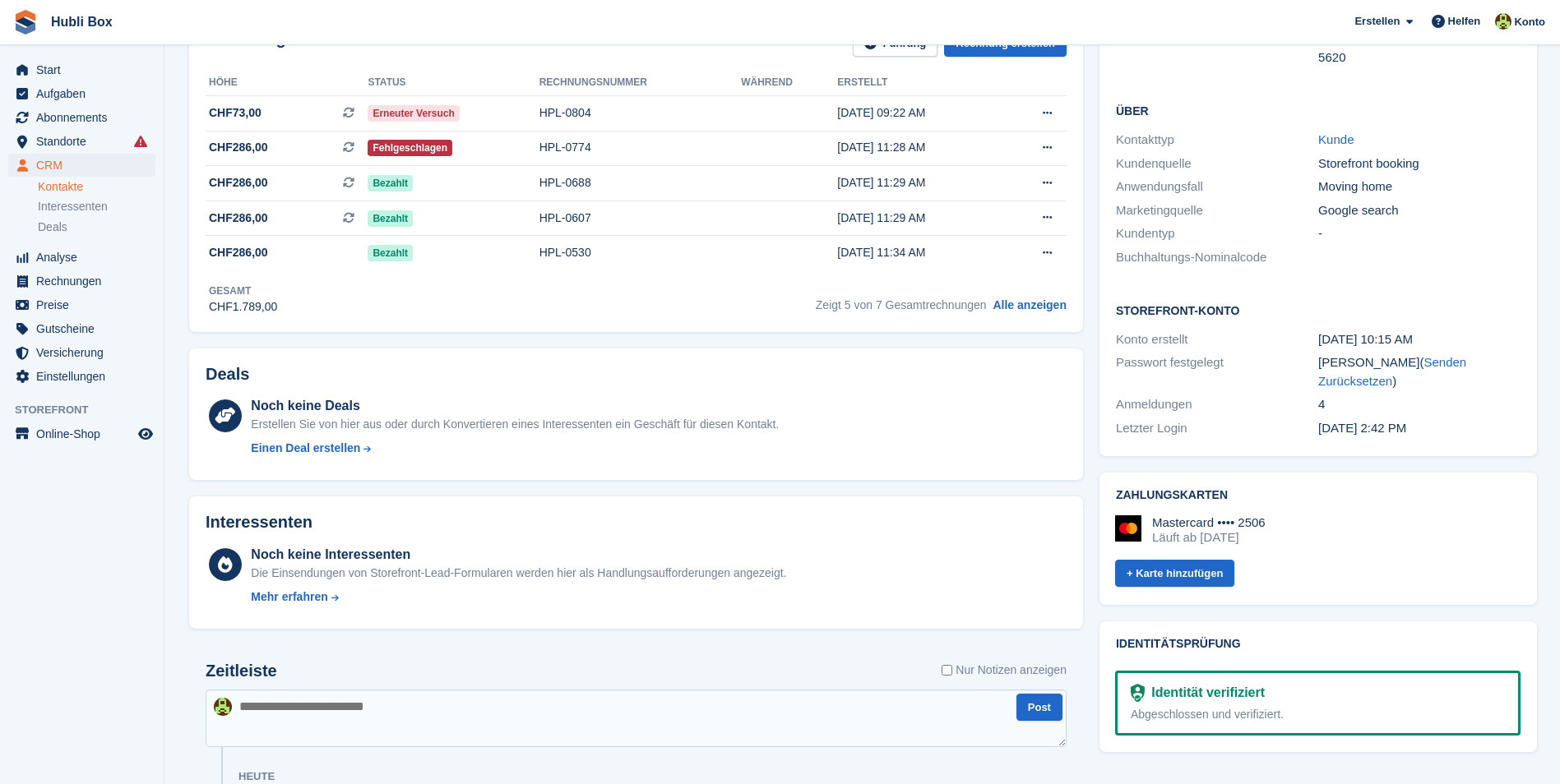
scroll to position [329, 0]
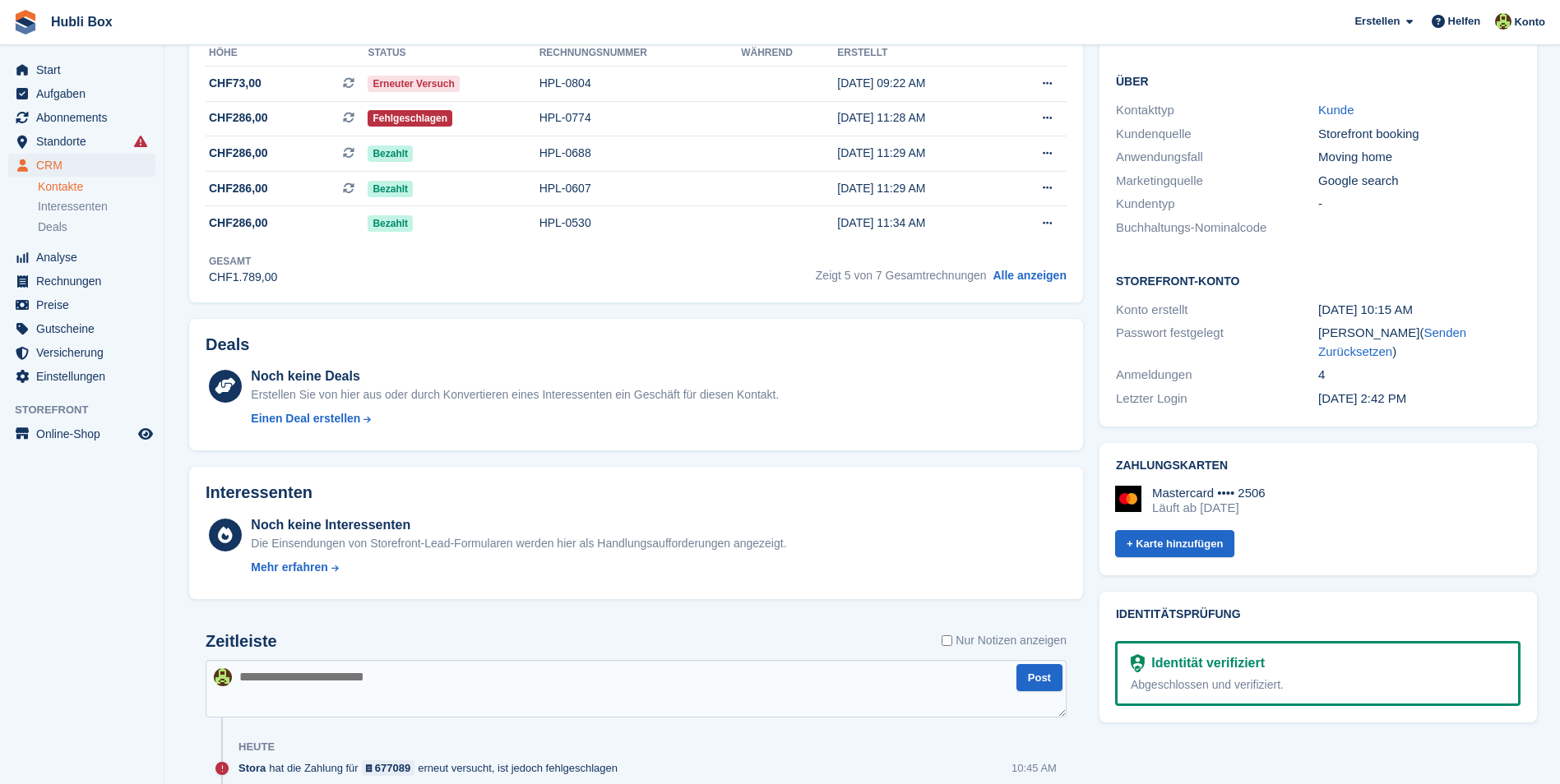
click at [355, 668] on textarea at bounding box center [635, 688] width 860 height 58
type textarea "**********"
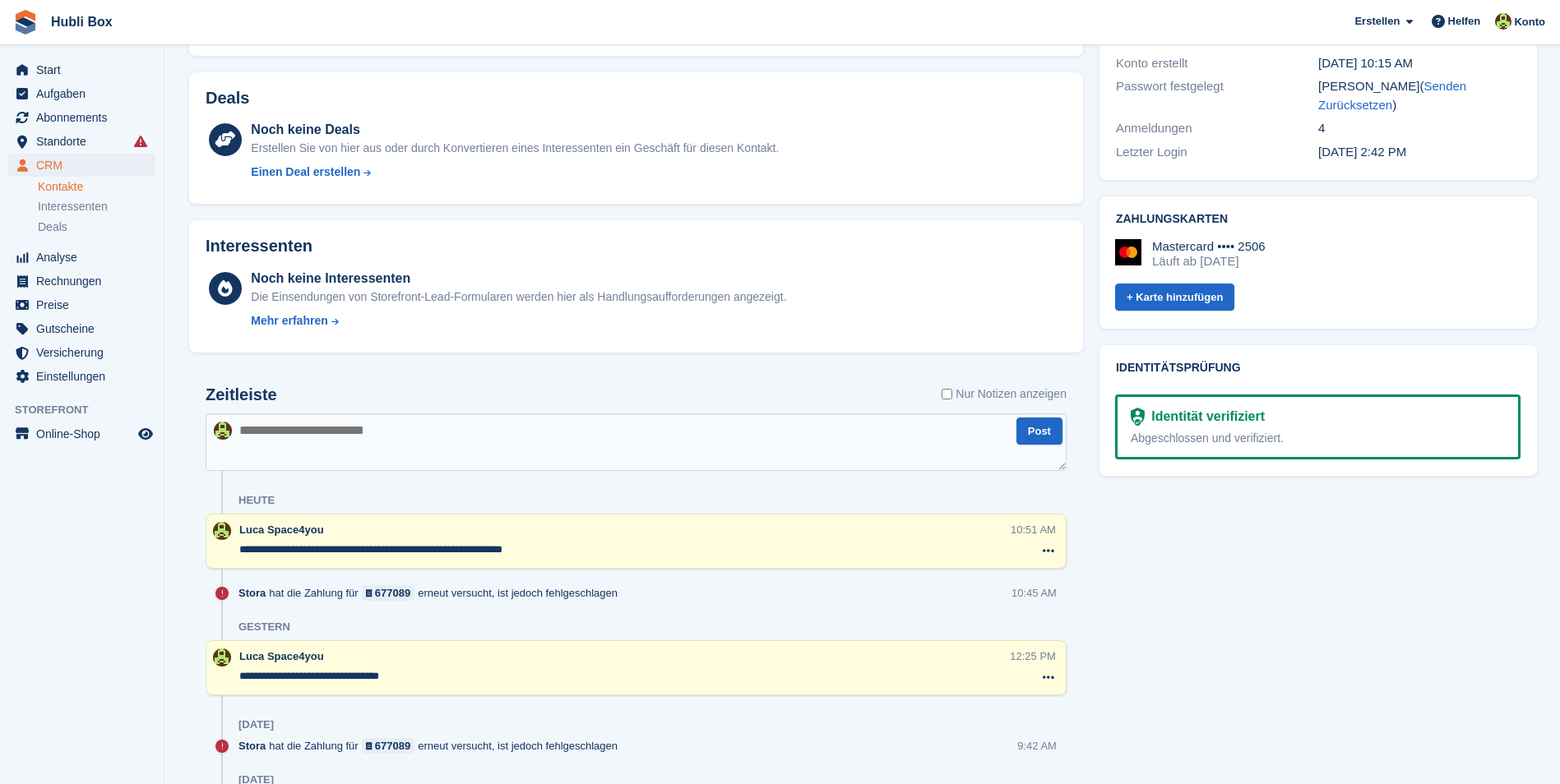
scroll to position [0, 0]
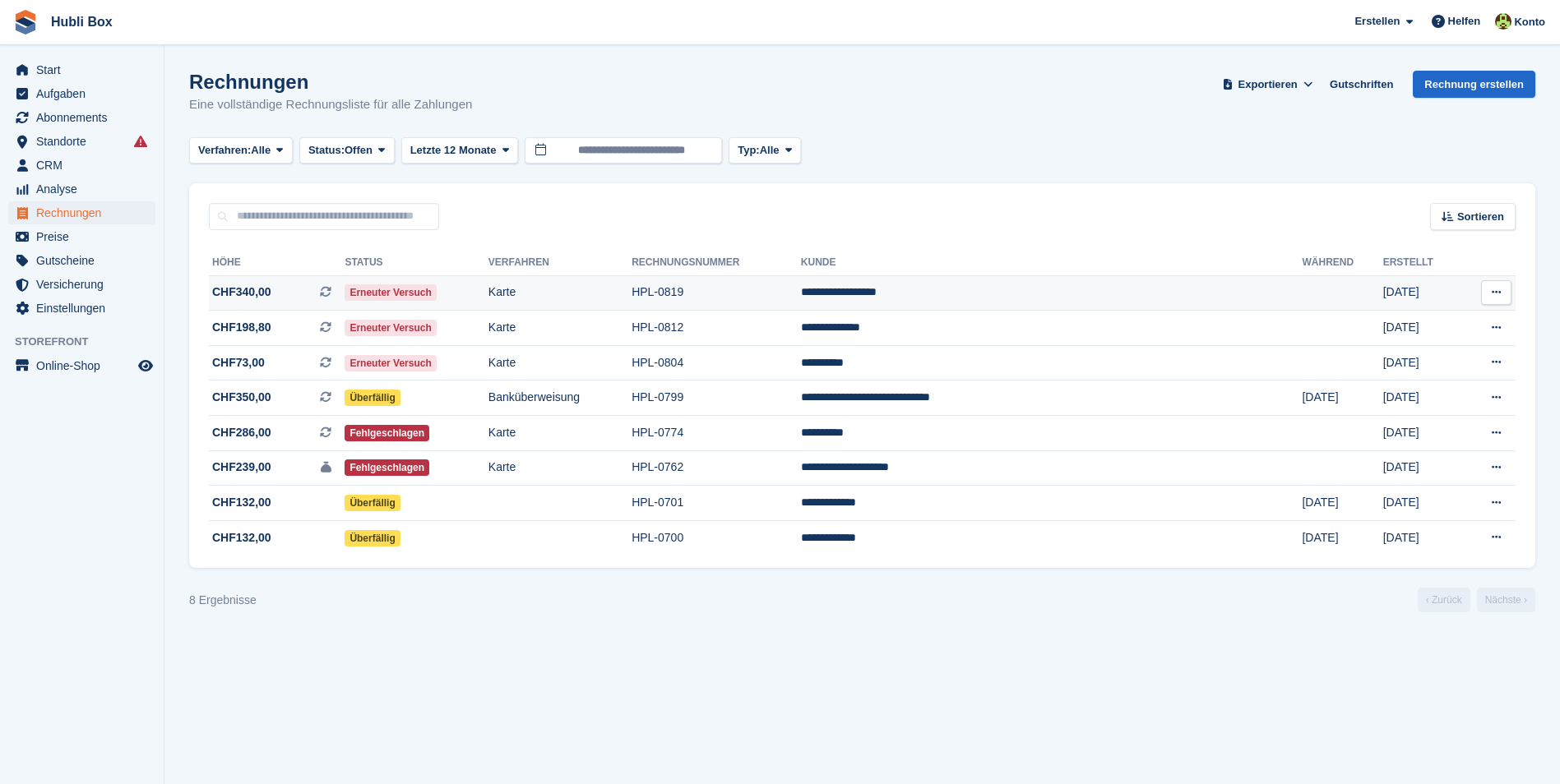
click at [622, 304] on td "Karte" at bounding box center [559, 293] width 143 height 36
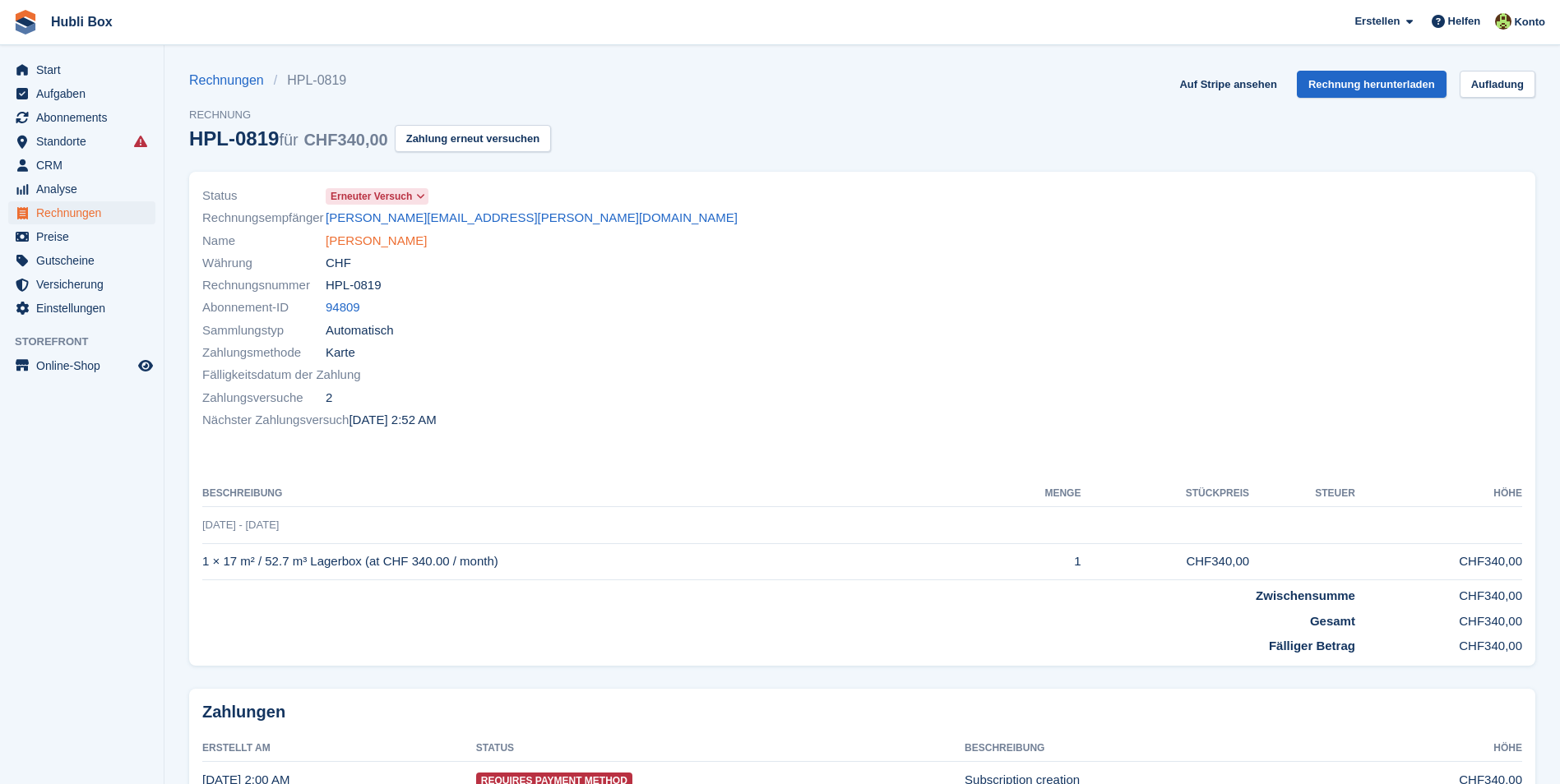
click at [392, 245] on link "Casandra Rodriguez" at bounding box center [376, 241] width 102 height 19
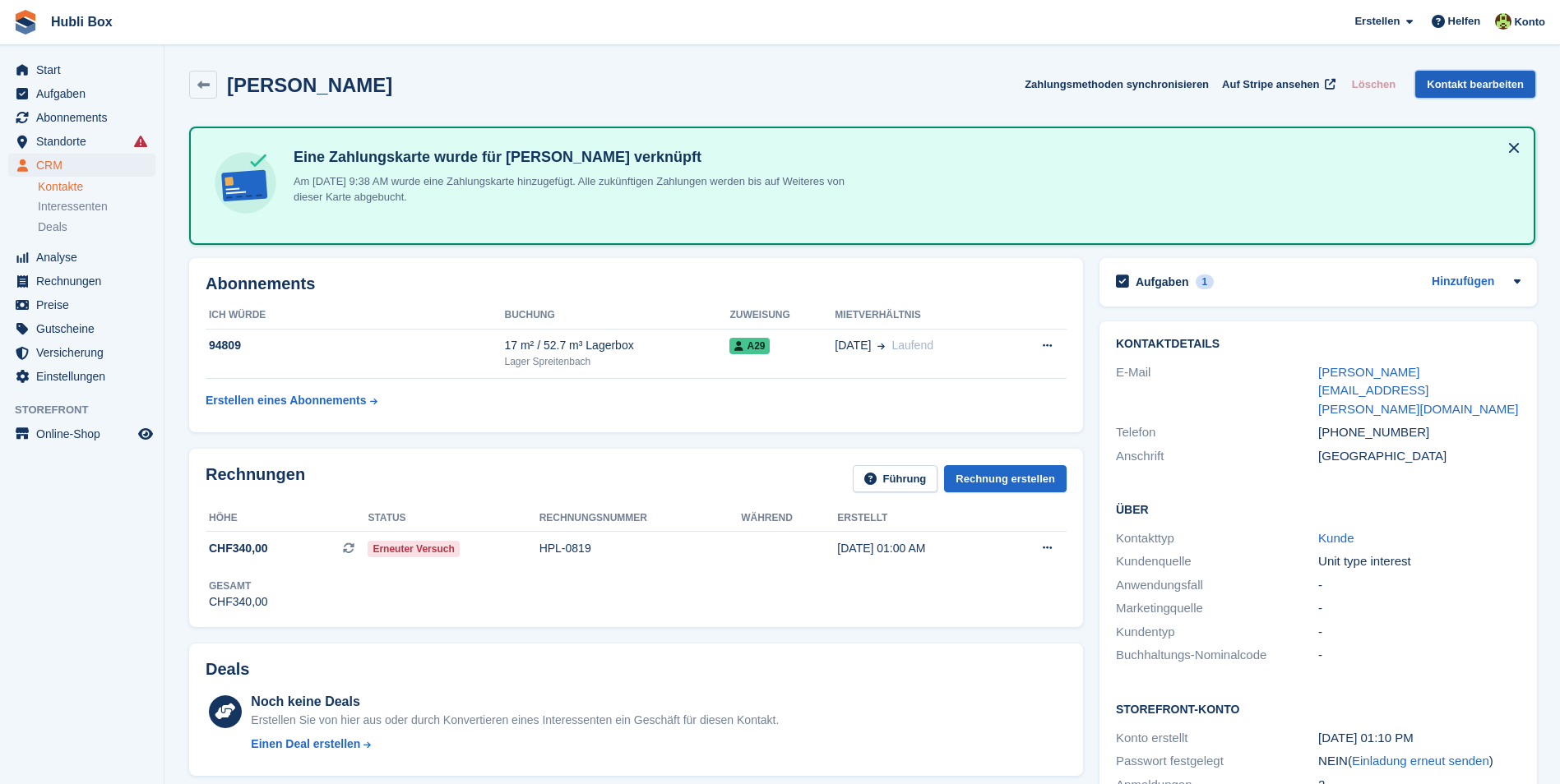
click at [1463, 94] on link "Kontakt bearbeiten" at bounding box center [1475, 85] width 120 height 27
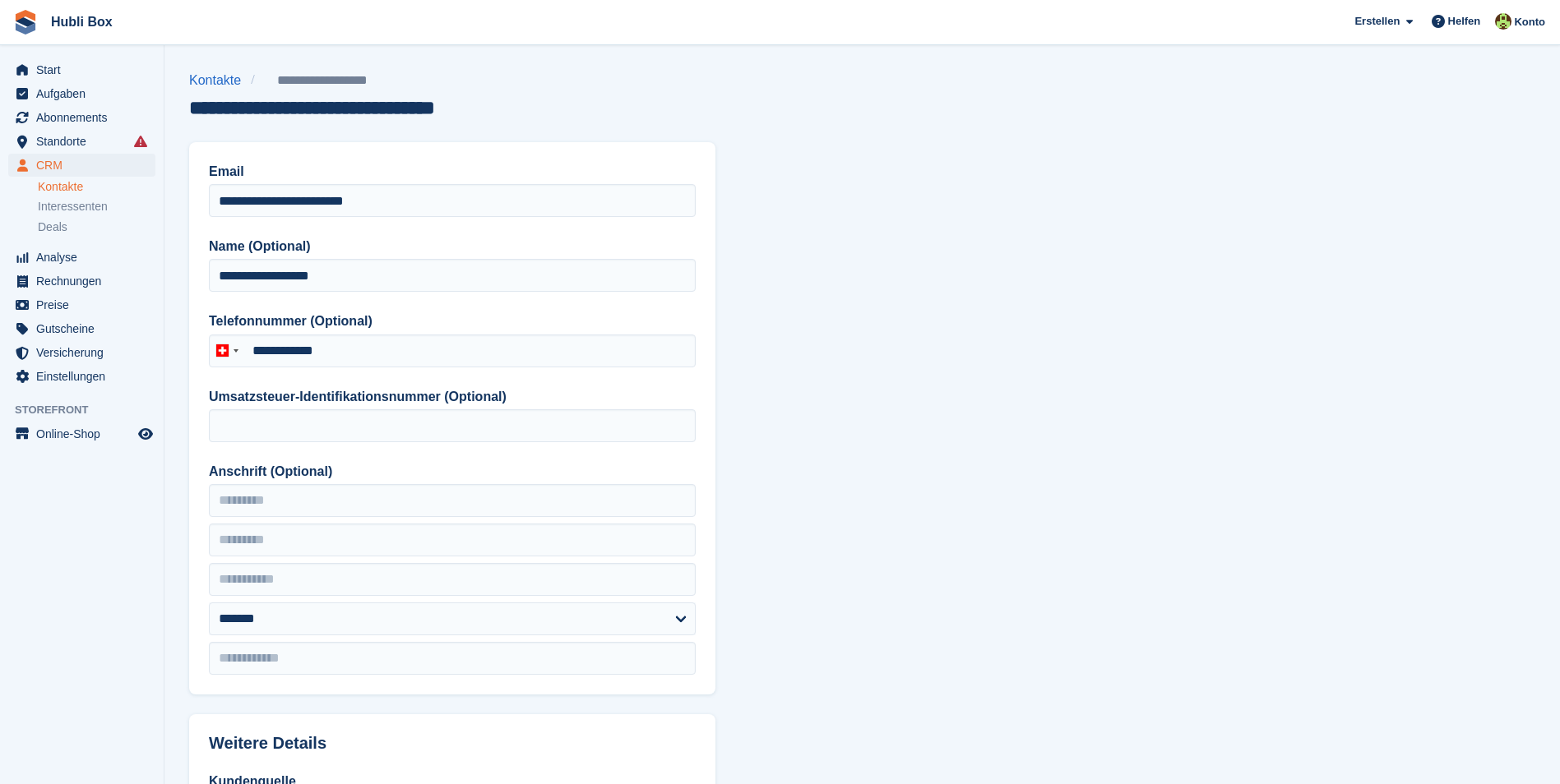
type input "**********"
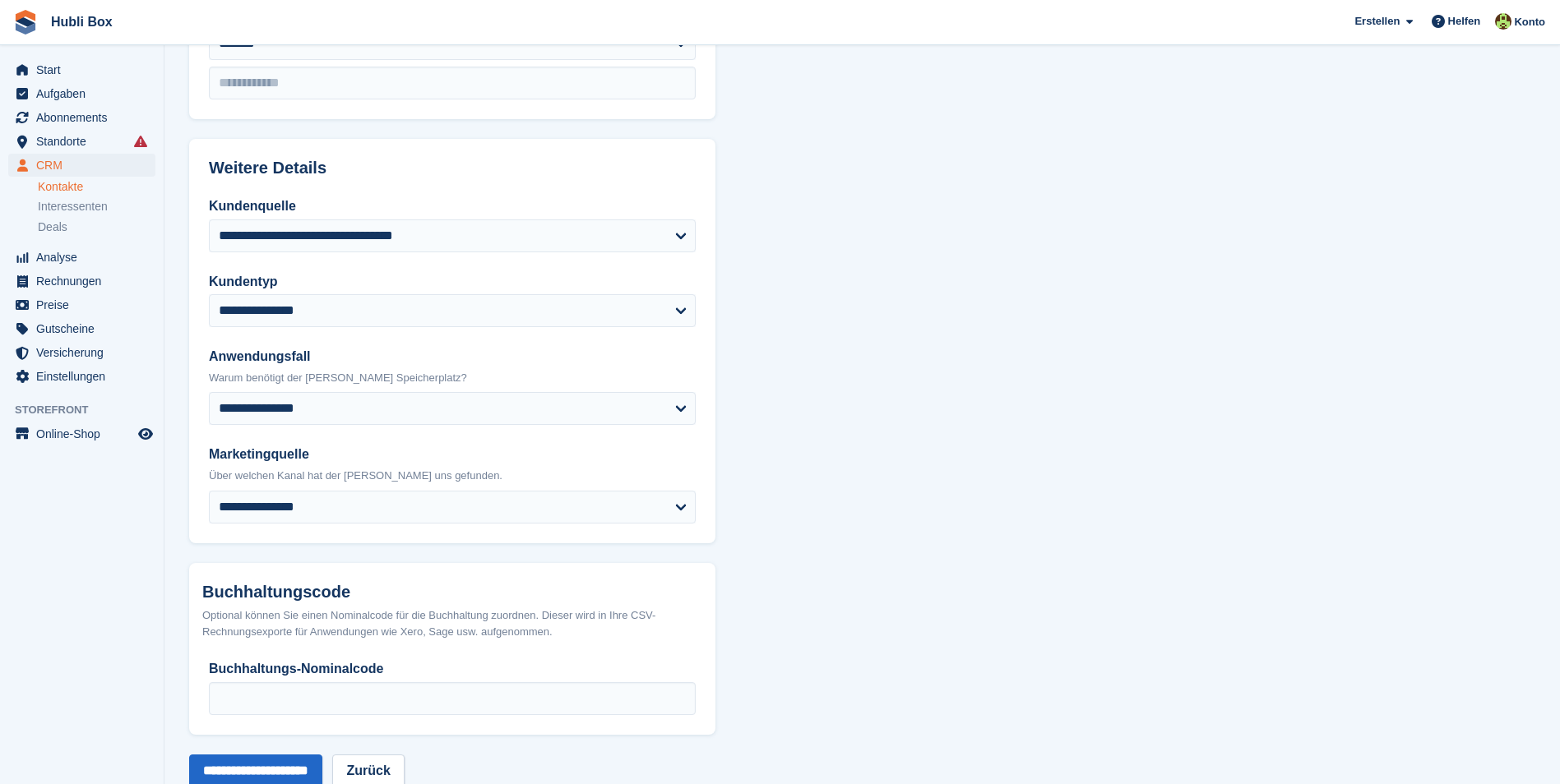
scroll to position [617, 0]
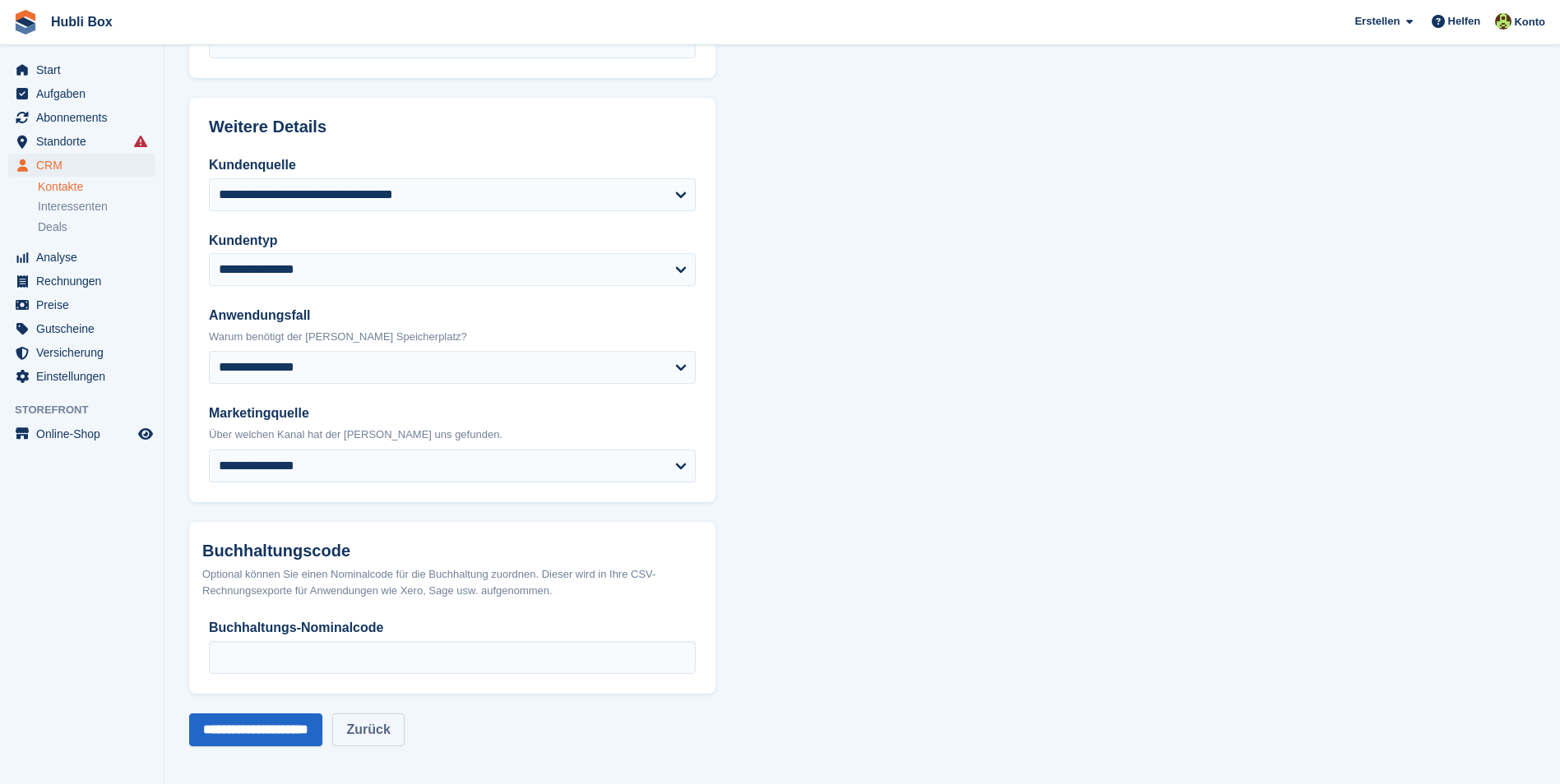
click at [369, 743] on link "Zurück" at bounding box center [368, 730] width 72 height 33
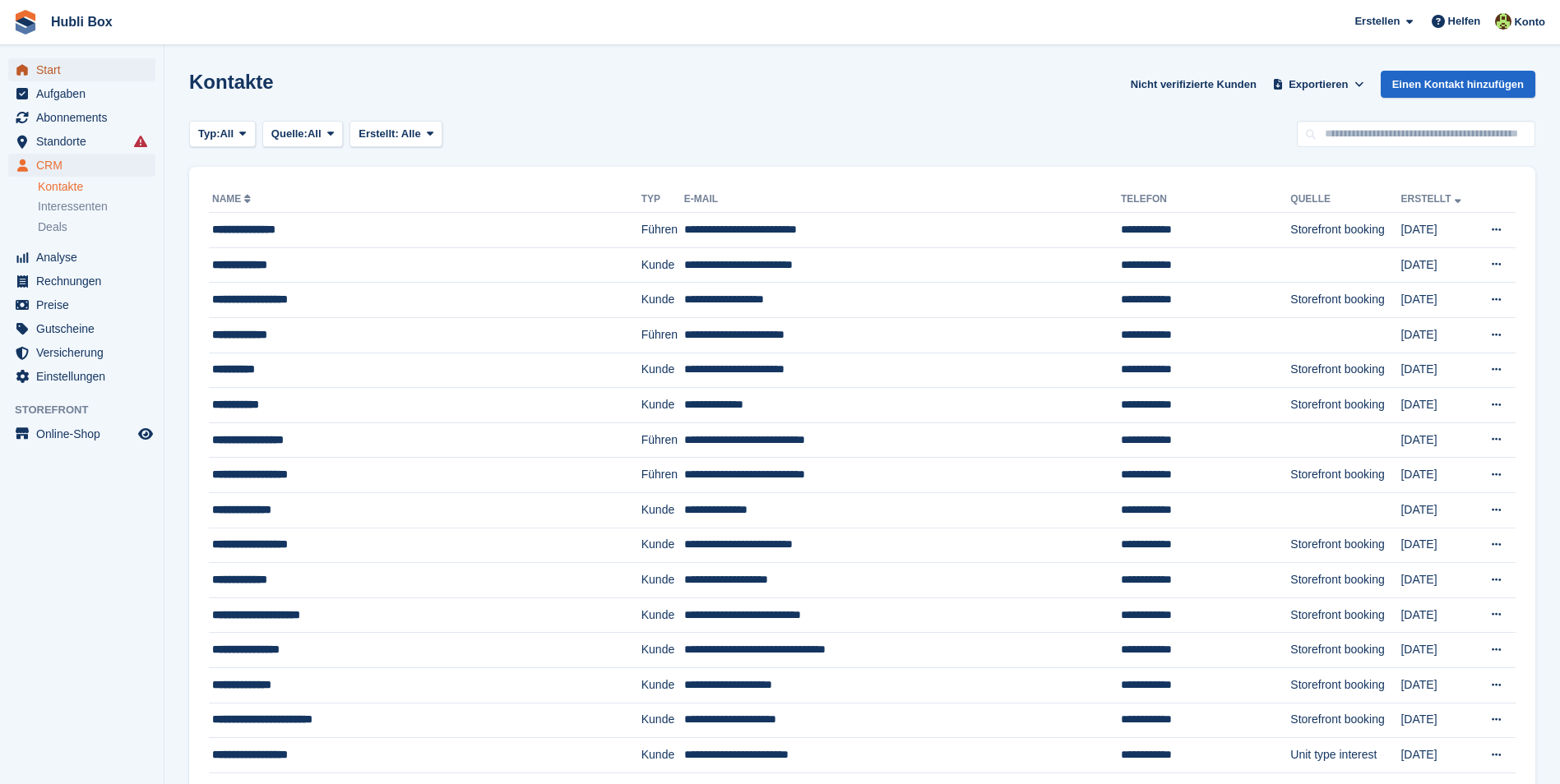
click at [92, 68] on span "Start" at bounding box center [85, 69] width 99 height 23
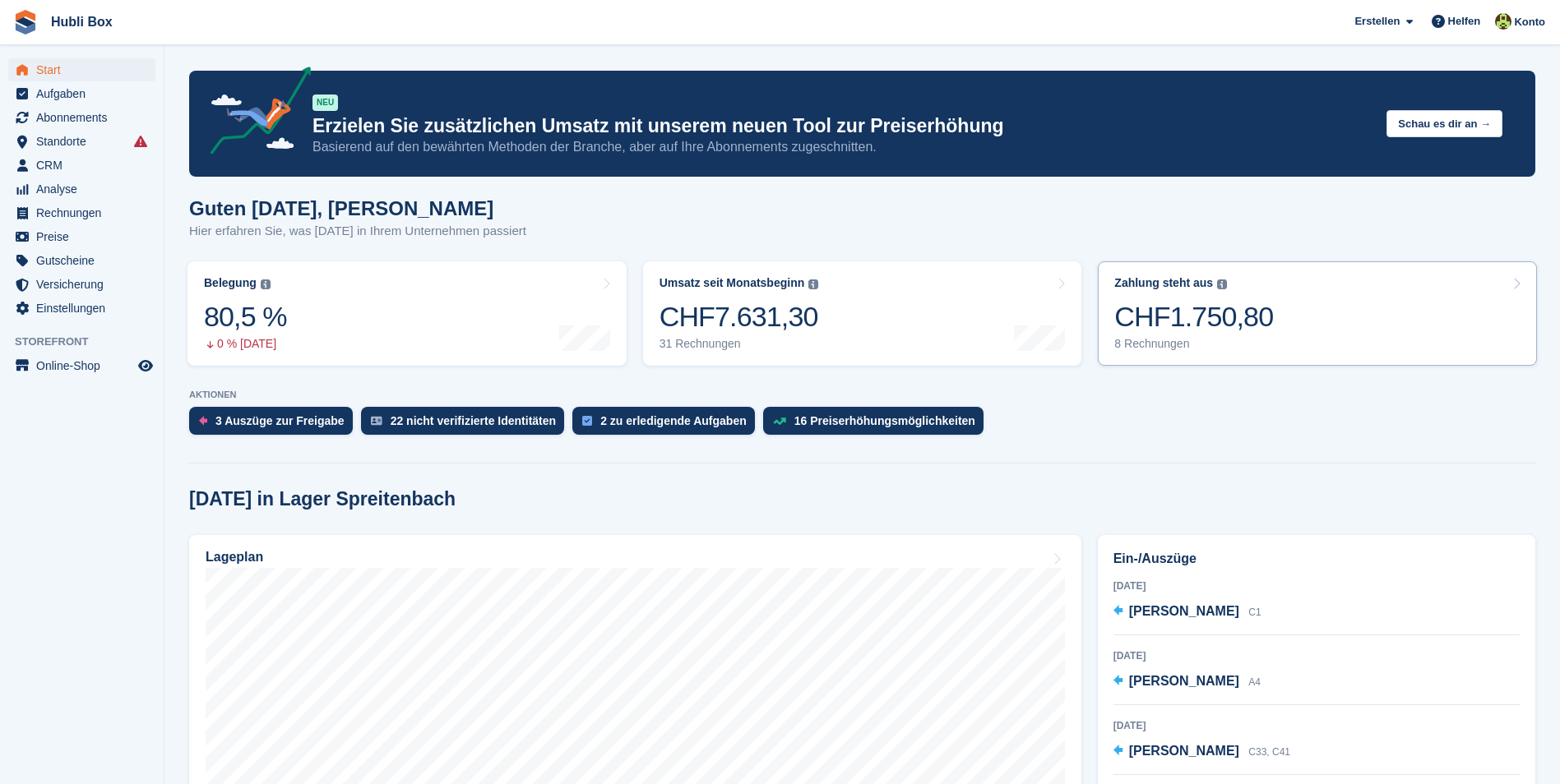
click at [1296, 310] on link "Zahlung steht aus Der gesamte ausstehende Saldo aller offenen Rechnungen. CHF1.…" at bounding box center [1316, 313] width 439 height 104
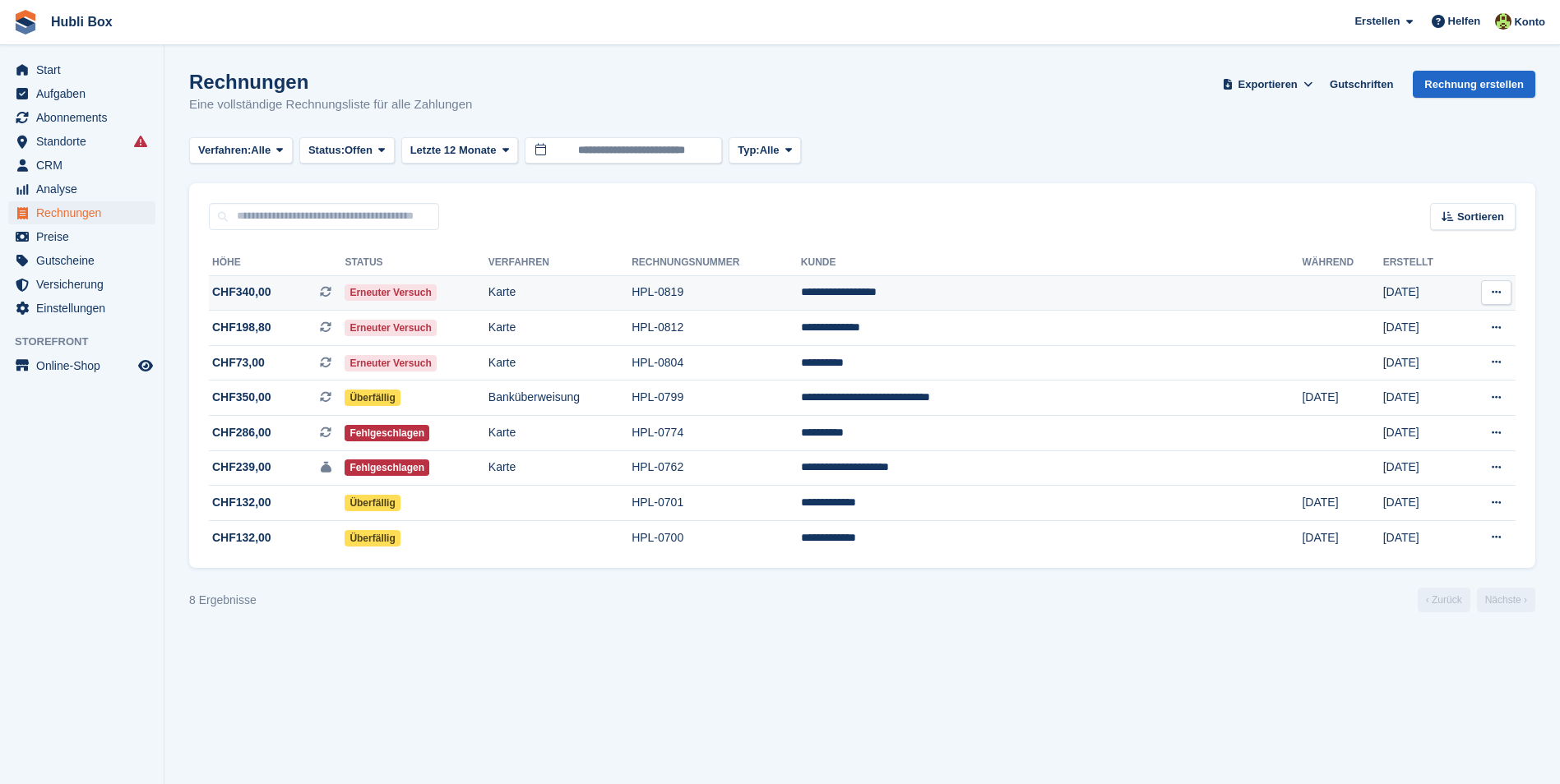
click at [1062, 299] on td "**********" at bounding box center [1052, 293] width 502 height 36
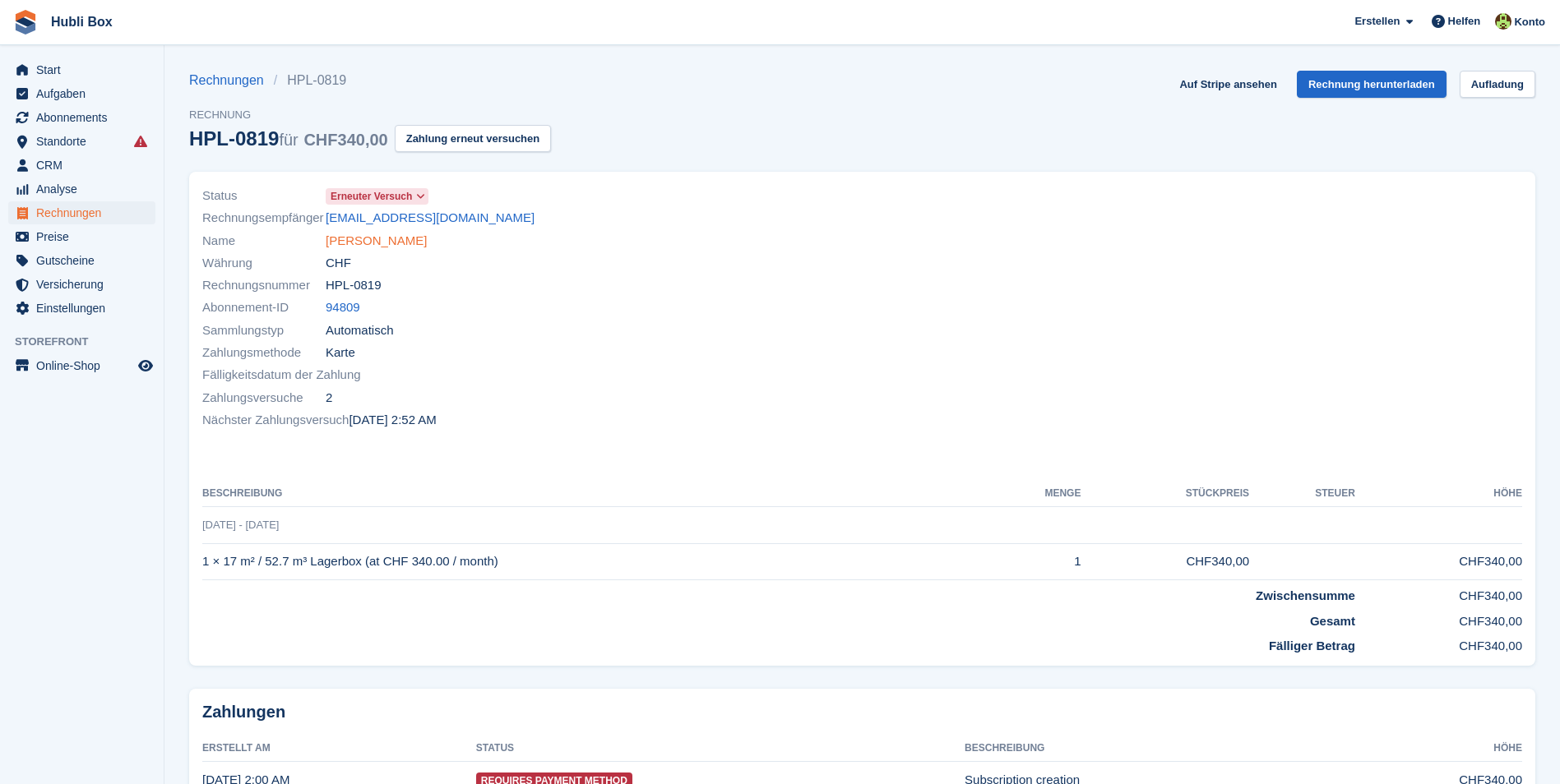
click at [385, 244] on link "[PERSON_NAME]" at bounding box center [376, 241] width 102 height 19
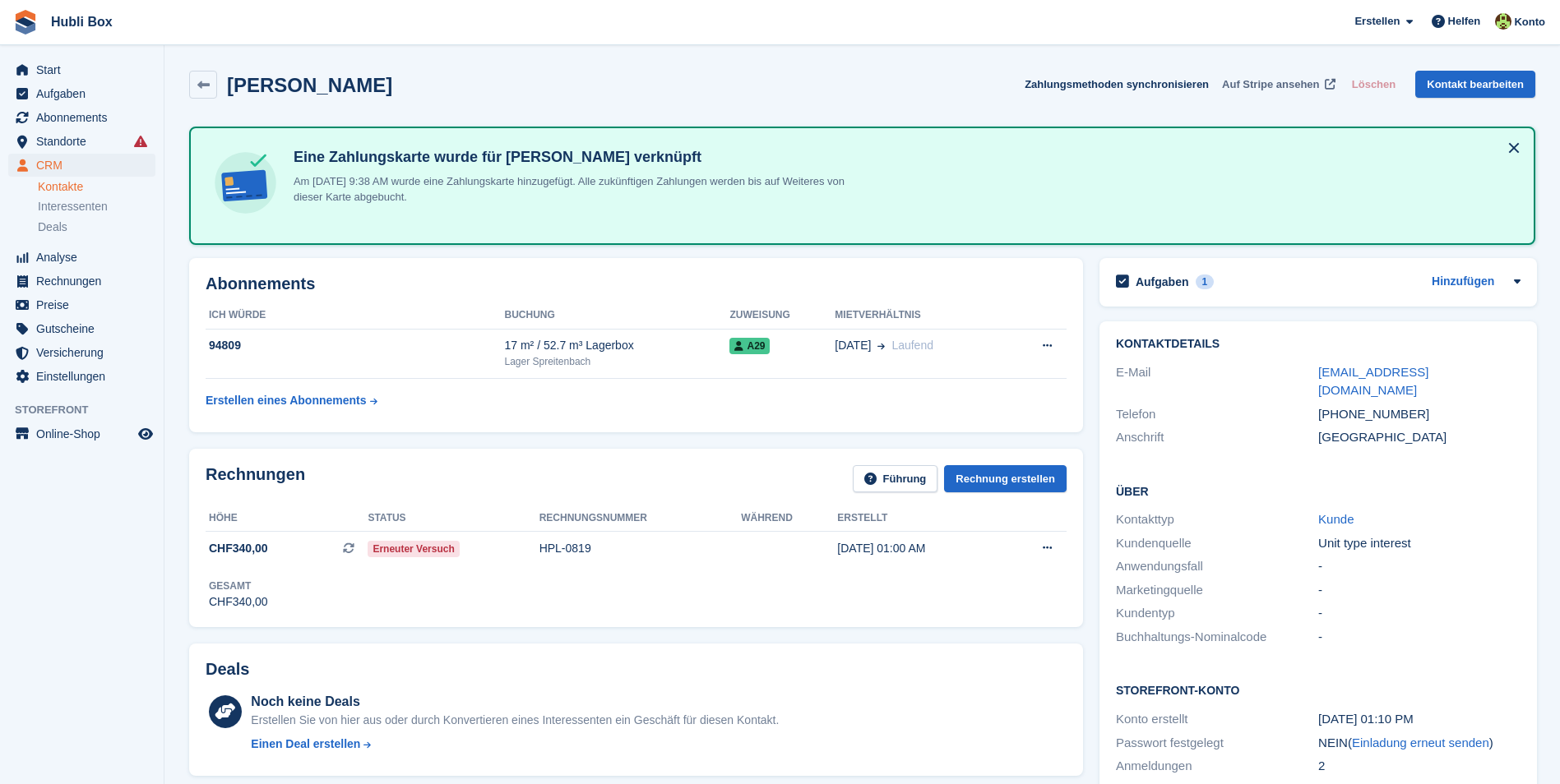
click at [1276, 81] on span "Auf Stripe ansehen" at bounding box center [1270, 84] width 97 height 16
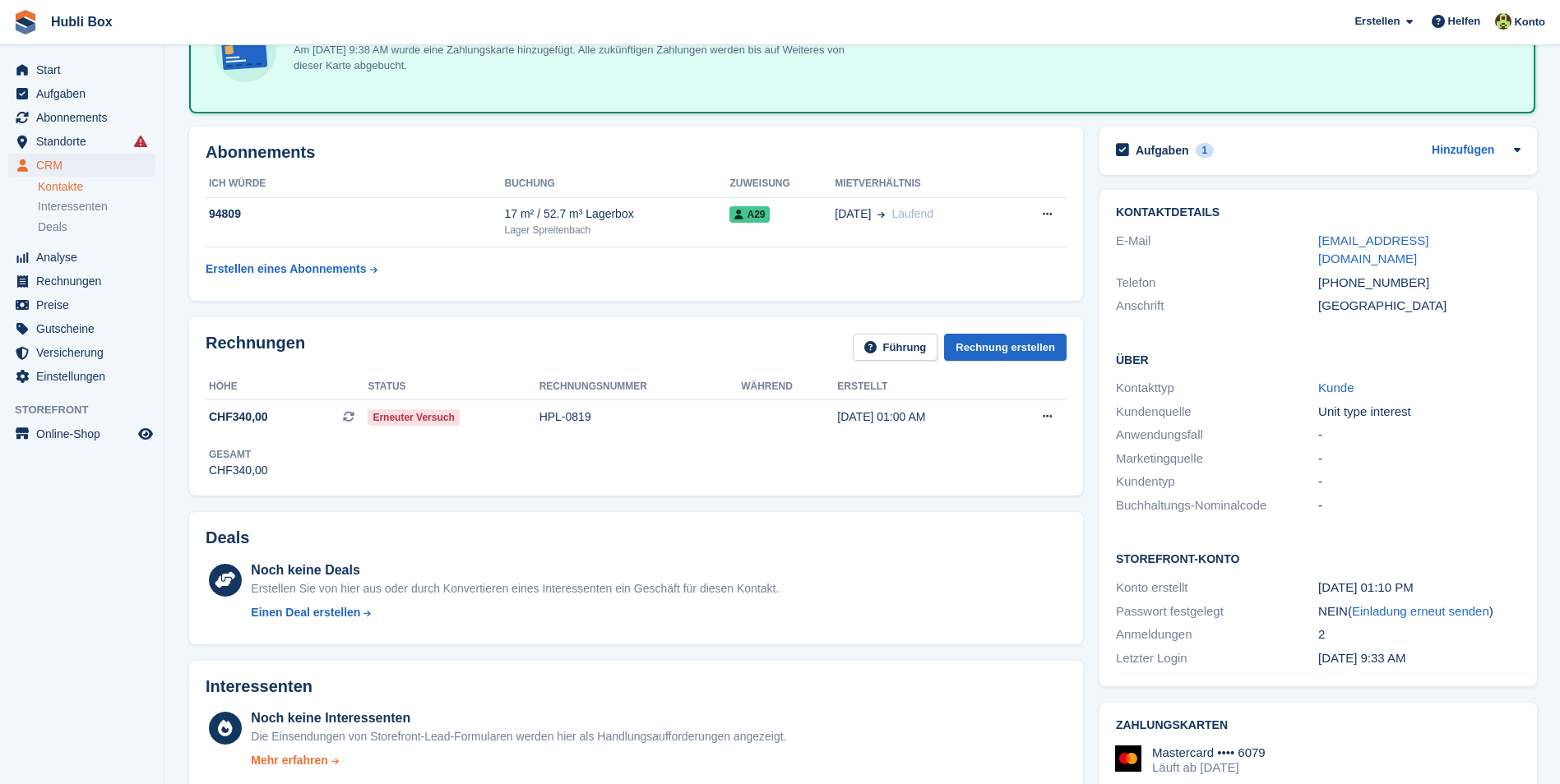
scroll to position [411, 0]
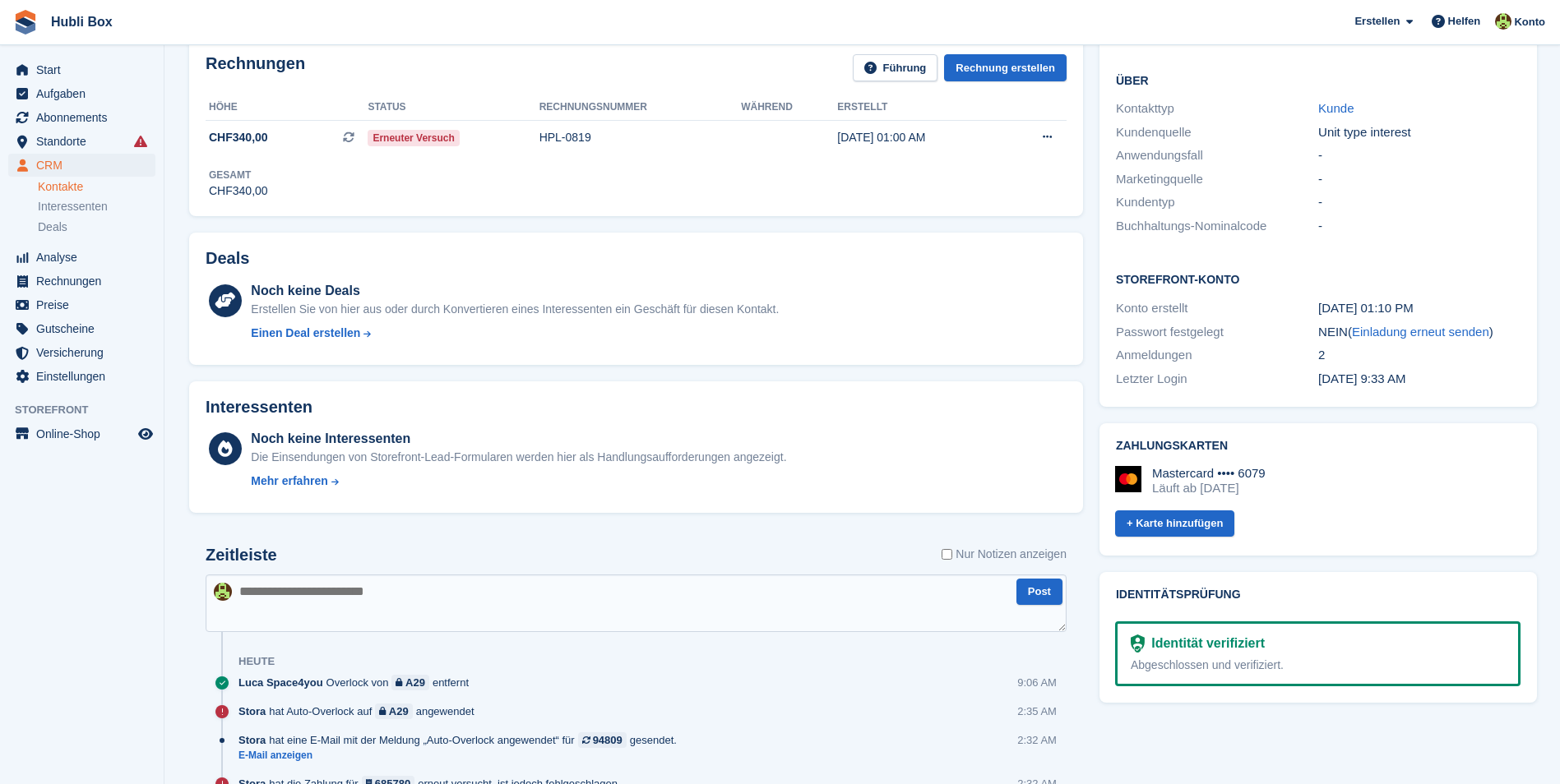
click at [368, 611] on textarea at bounding box center [635, 603] width 860 height 58
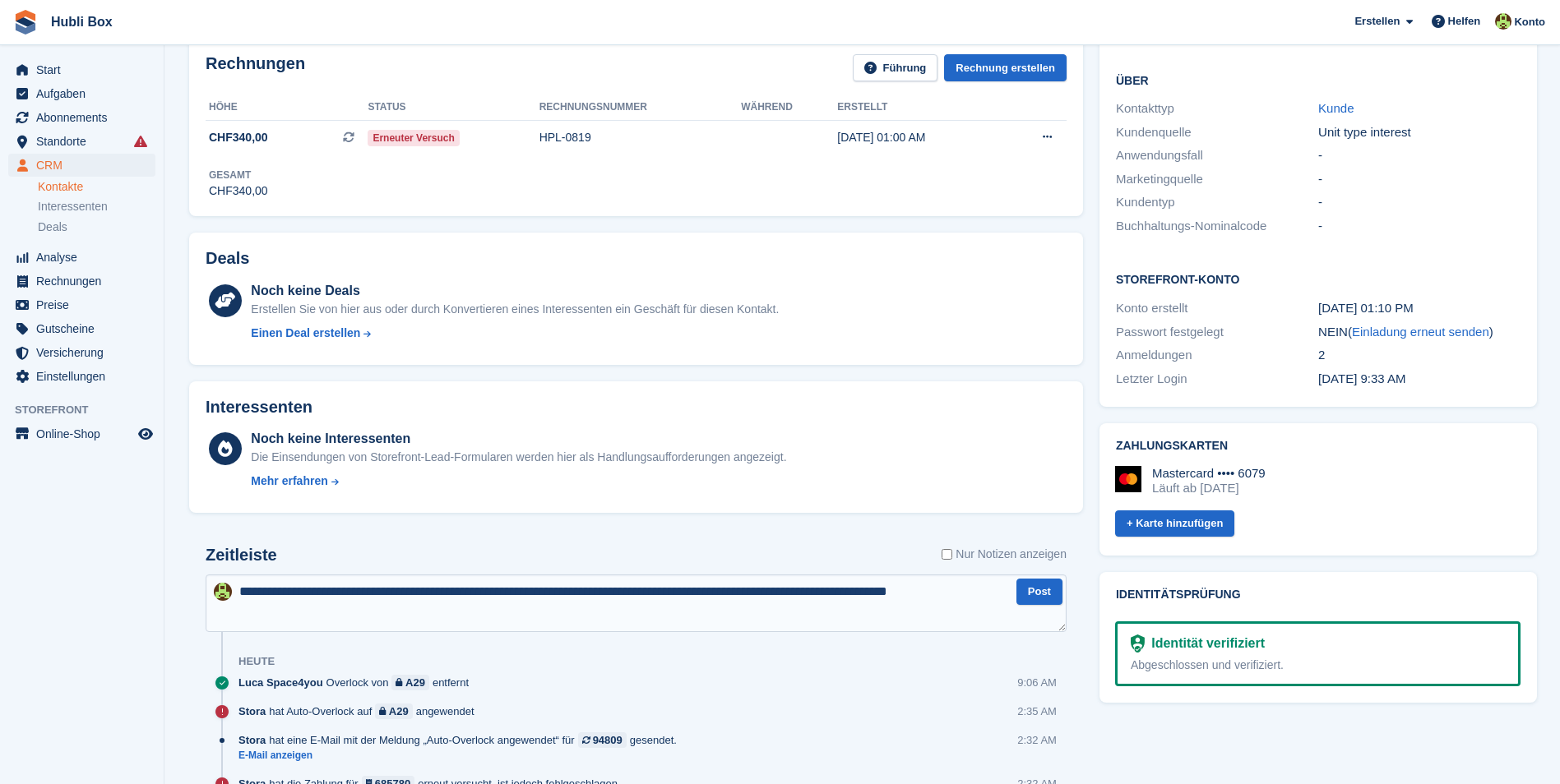
type textarea "**********"
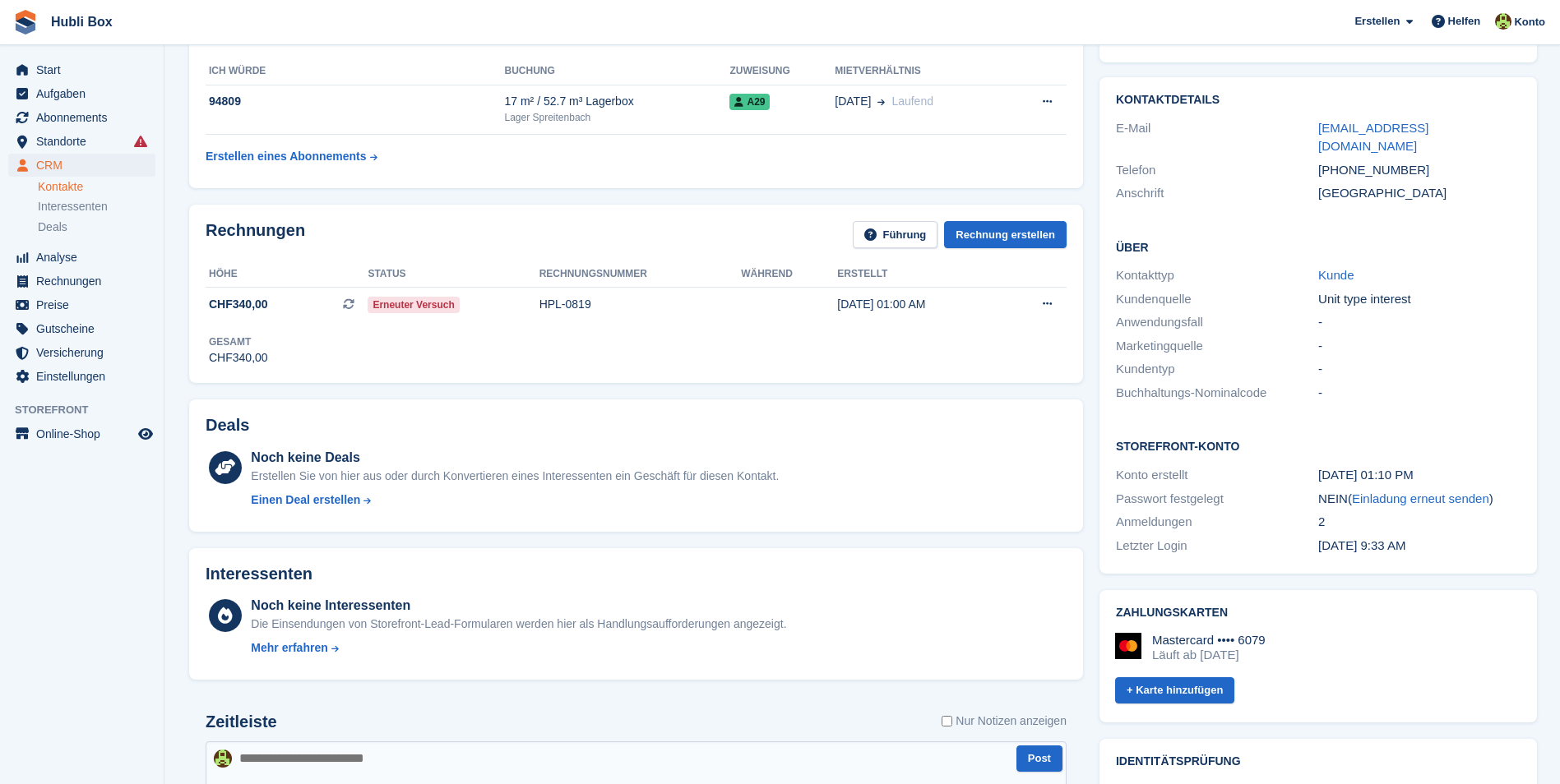
scroll to position [0, 0]
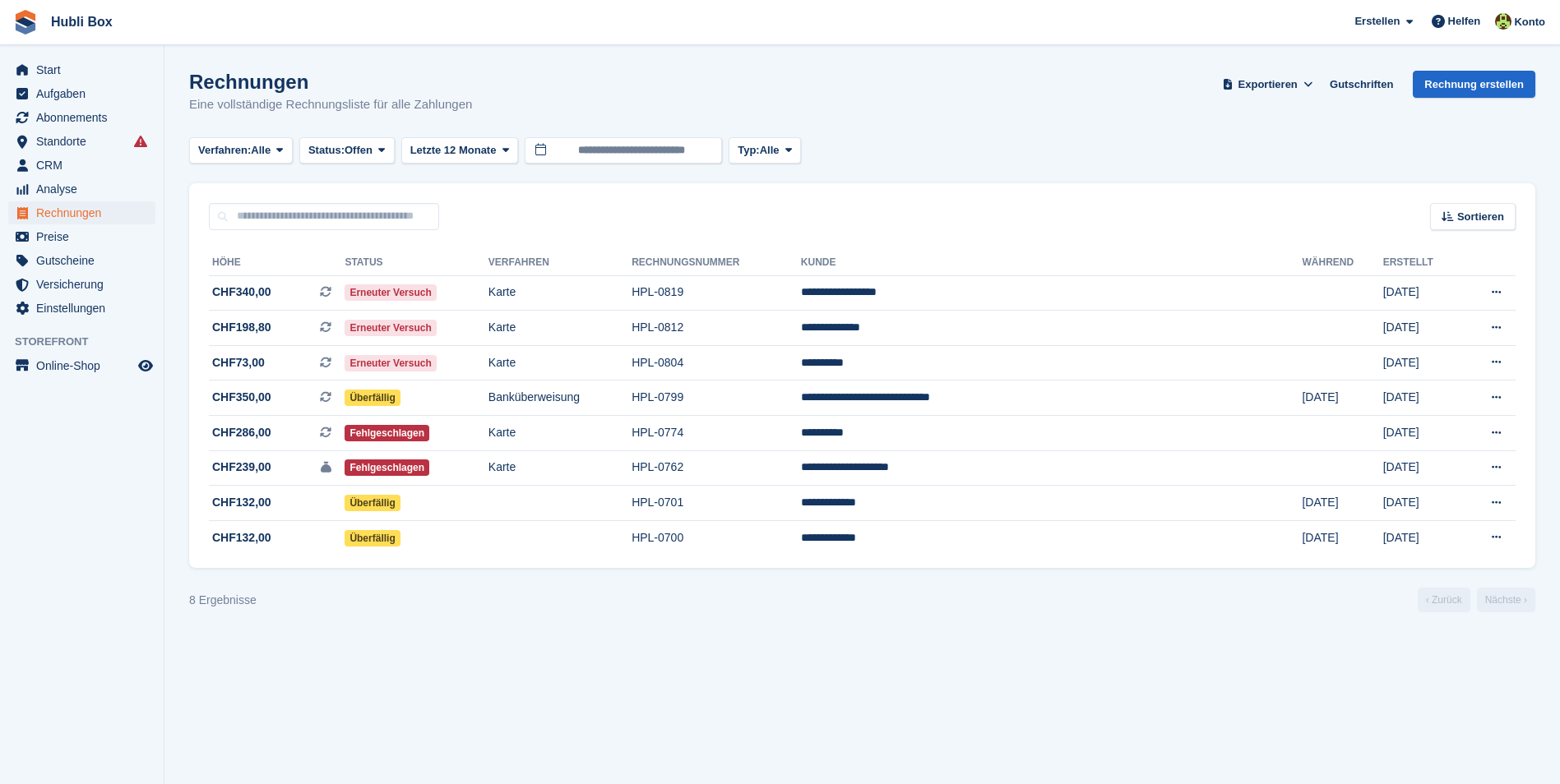
click at [296, 646] on section "Rechnungen Eine vollständige Rechnungsliste für alle Zahlungen Exportieren Expo…" at bounding box center [861, 392] width 1395 height 784
click at [298, 640] on section "Rechnungen Eine vollständige Rechnungsliste für alle Zahlungen Exportieren Expo…" at bounding box center [861, 392] width 1395 height 784
click at [300, 639] on section "Rechnungen Eine vollständige Rechnungsliste für alle Zahlungen Exportieren Expo…" at bounding box center [861, 392] width 1395 height 784
click at [294, 624] on section "Rechnungen Eine vollständige Rechnungsliste für alle Zahlungen Exportieren Expo…" at bounding box center [861, 392] width 1395 height 784
drag, startPoint x: 287, startPoint y: 614, endPoint x: 192, endPoint y: 590, distance: 98.0
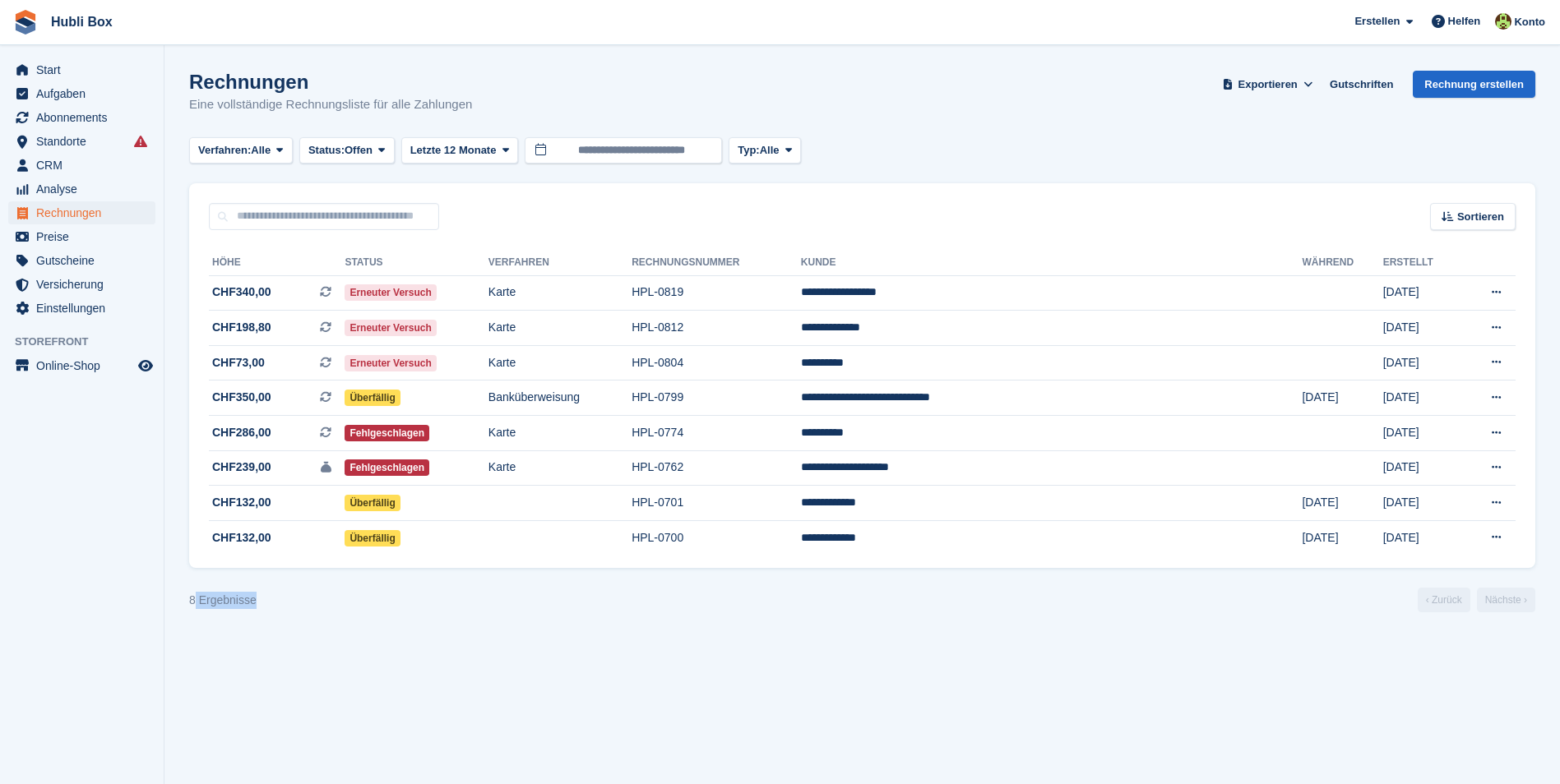
click at [192, 590] on section "Rechnungen Eine vollständige Rechnungsliste für alle Zahlungen Exportieren Expo…" at bounding box center [861, 392] width 1395 height 784
click at [192, 590] on div "8 Ergebnisse ‹ Zurück Nächste ›" at bounding box center [862, 600] width 1346 height 25
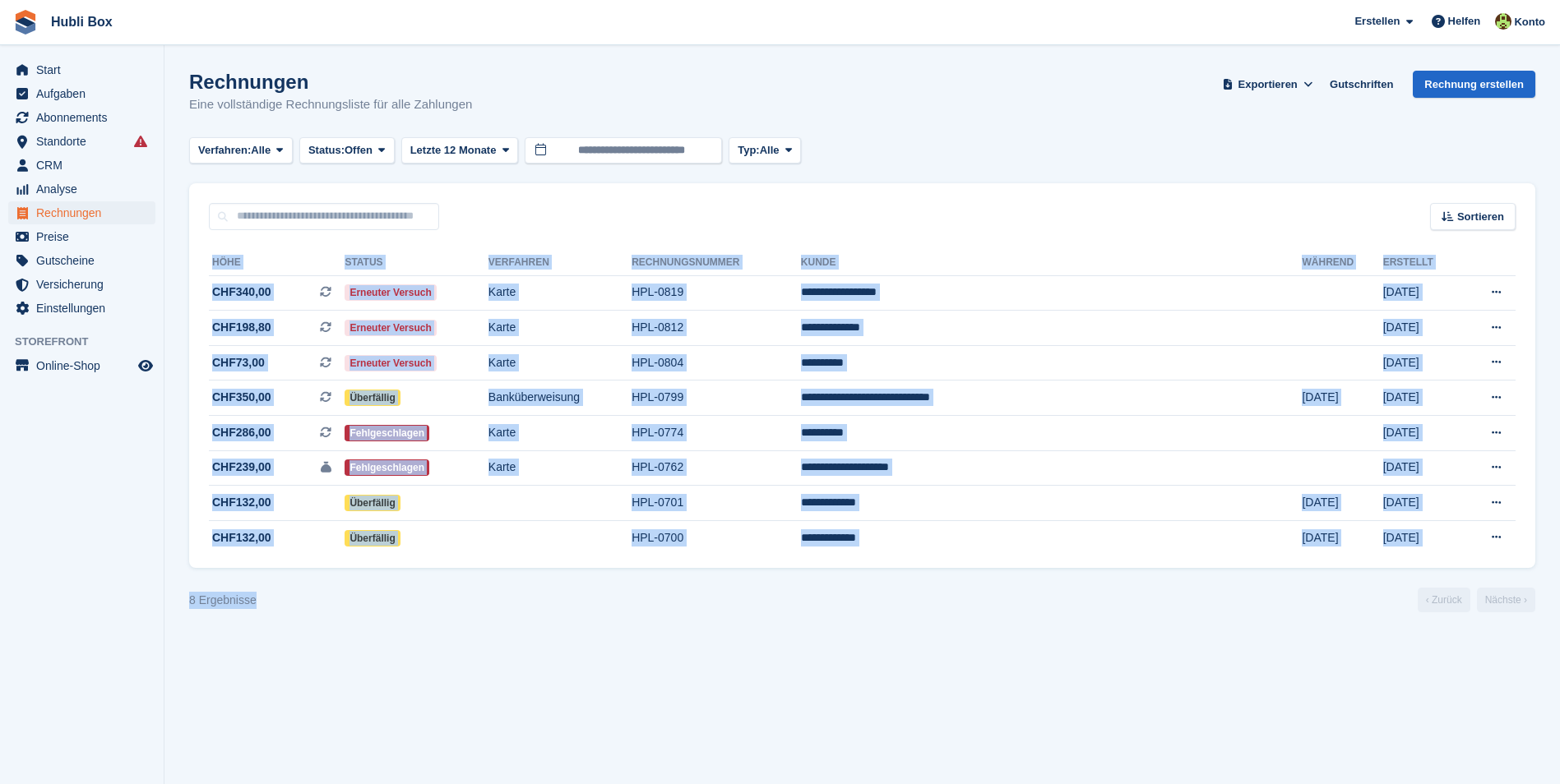
drag, startPoint x: 282, startPoint y: 600, endPoint x: 193, endPoint y: 584, distance: 90.4
click at [193, 584] on turbo-frame "Rechnungen Eine vollständige Rechnungsliste für alle Zahlungen Exportieren Expo…" at bounding box center [862, 342] width 1346 height 541
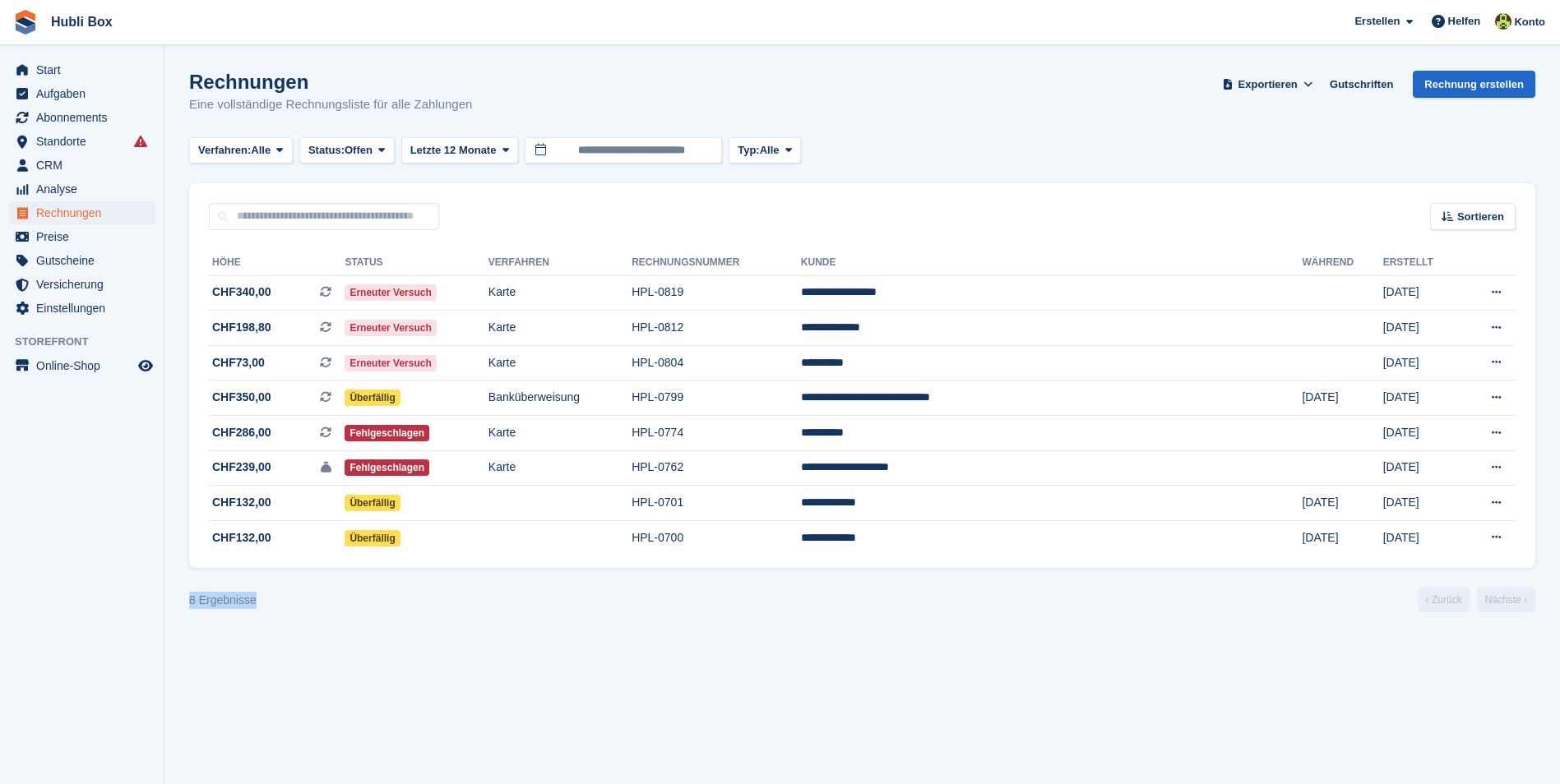
drag, startPoint x: 277, startPoint y: 595, endPoint x: 178, endPoint y: 584, distance: 99.6
click at [178, 584] on section "Rechnungen Eine vollständige Rechnungsliste für alle Zahlungen Exportieren Expo…" at bounding box center [861, 392] width 1395 height 784
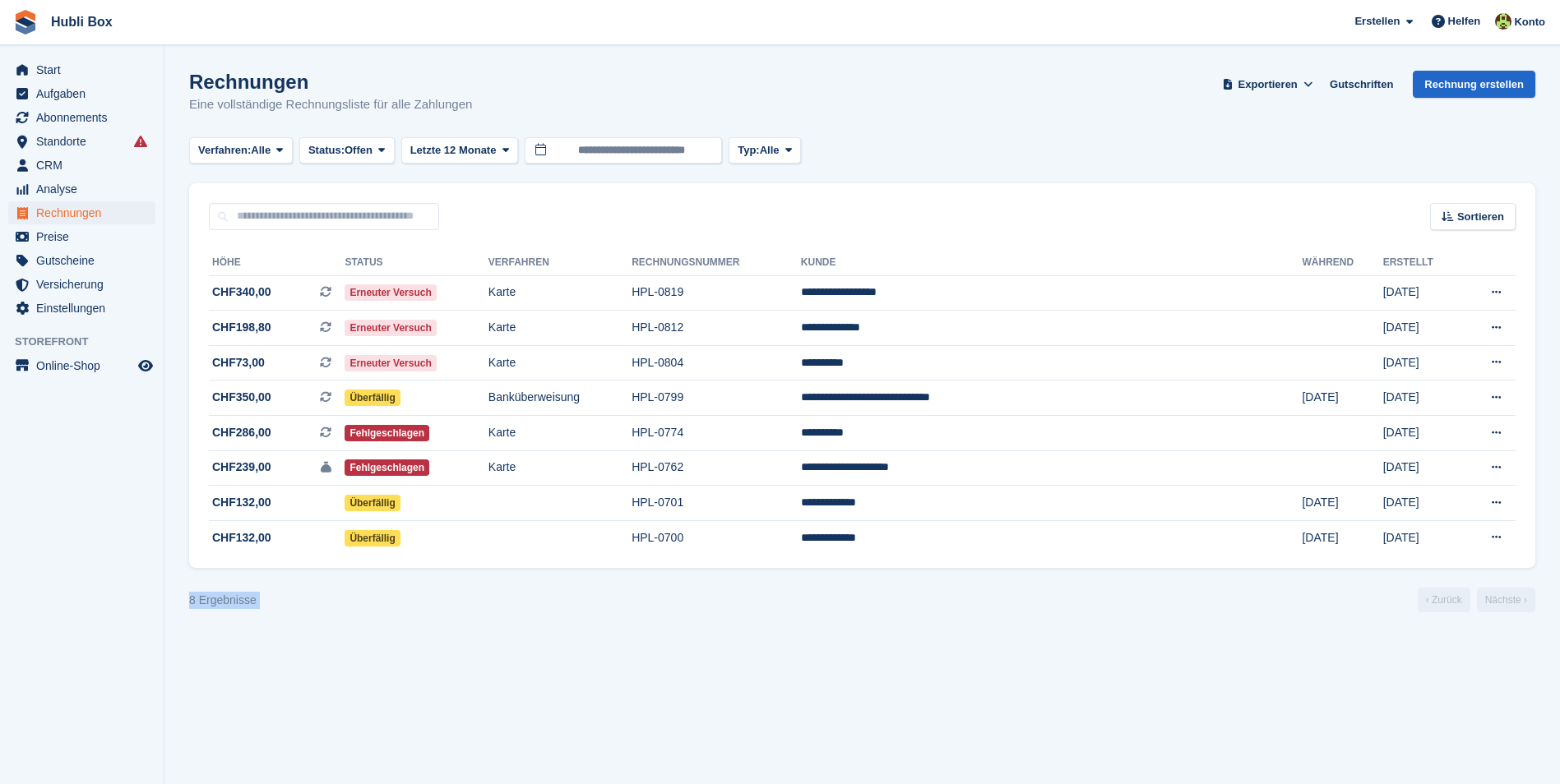
click at [178, 584] on section "Rechnungen Eine vollständige Rechnungsliste für alle Zahlungen Exportieren Expo…" at bounding box center [861, 392] width 1395 height 784
click at [121, 90] on span "Aufgaben" at bounding box center [85, 93] width 99 height 23
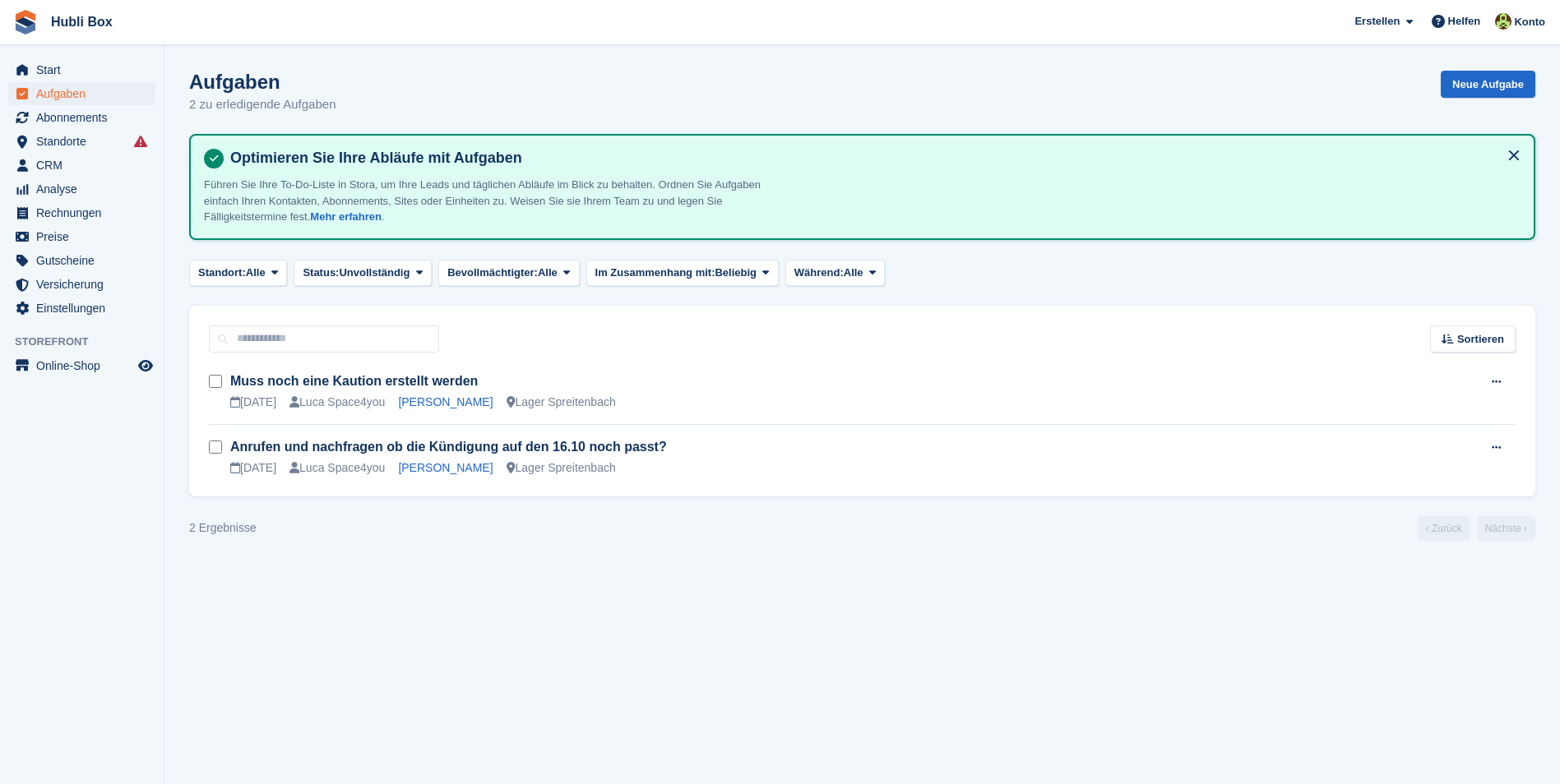
click at [246, 544] on section "Aufgaben 2 zu erledigende Aufgaben Neue Aufgabe Optimieren Sie Ihre Abläufe mit…" at bounding box center [861, 392] width 1395 height 784
click at [244, 538] on div "2 Ergebnisse ‹ Zurück Nächste ›" at bounding box center [862, 528] width 1346 height 25
click at [421, 398] on link "[PERSON_NAME]" at bounding box center [445, 402] width 95 height 14
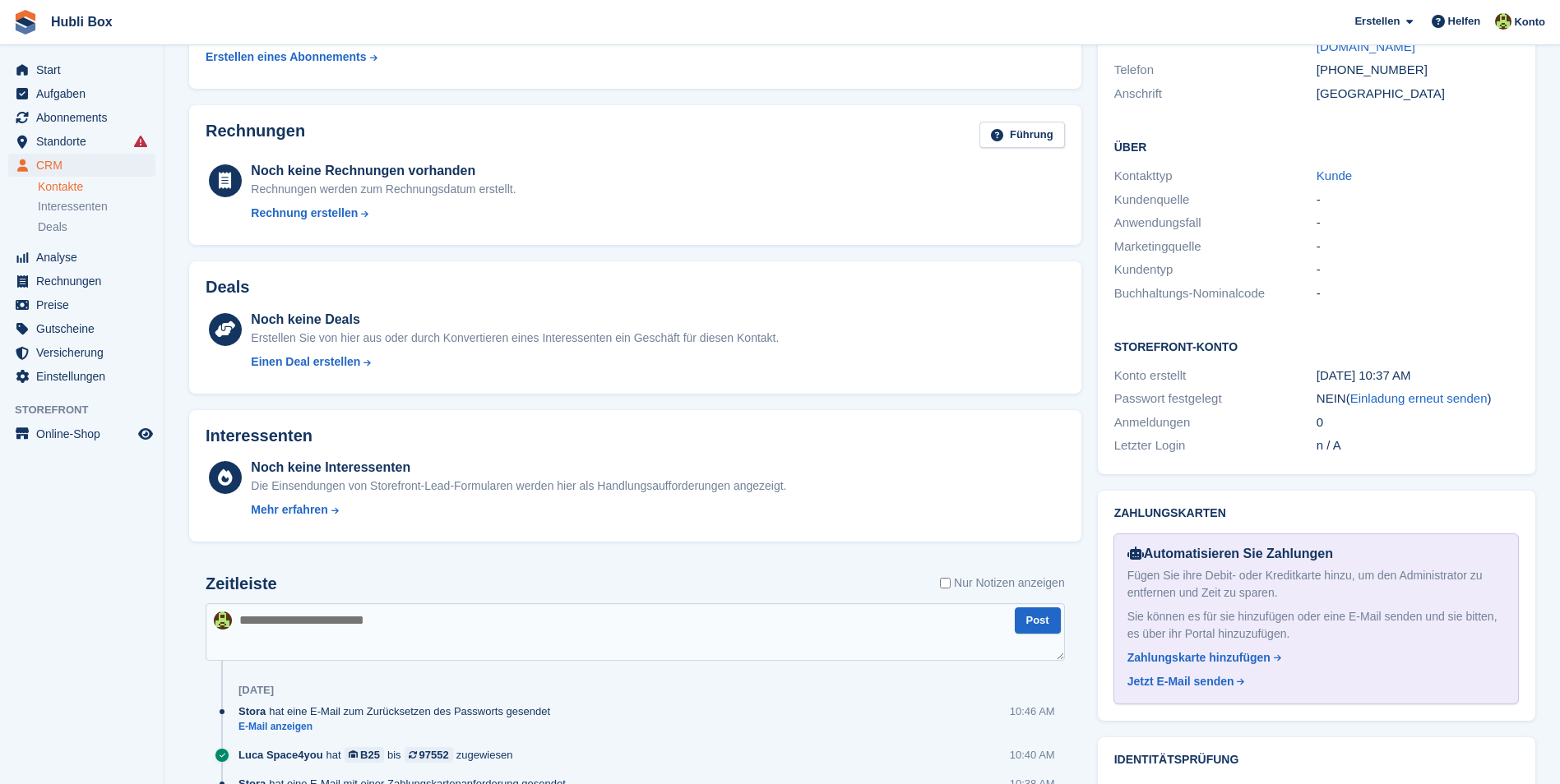
scroll to position [137, 0]
